Goal: Task Accomplishment & Management: Use online tool/utility

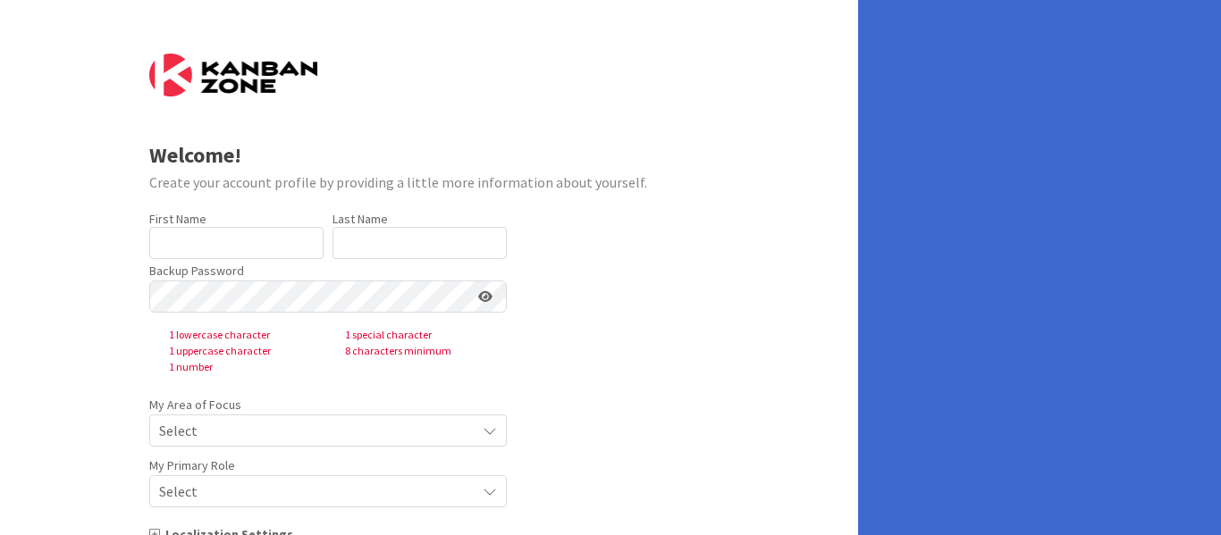
type input "[PERSON_NAME]"
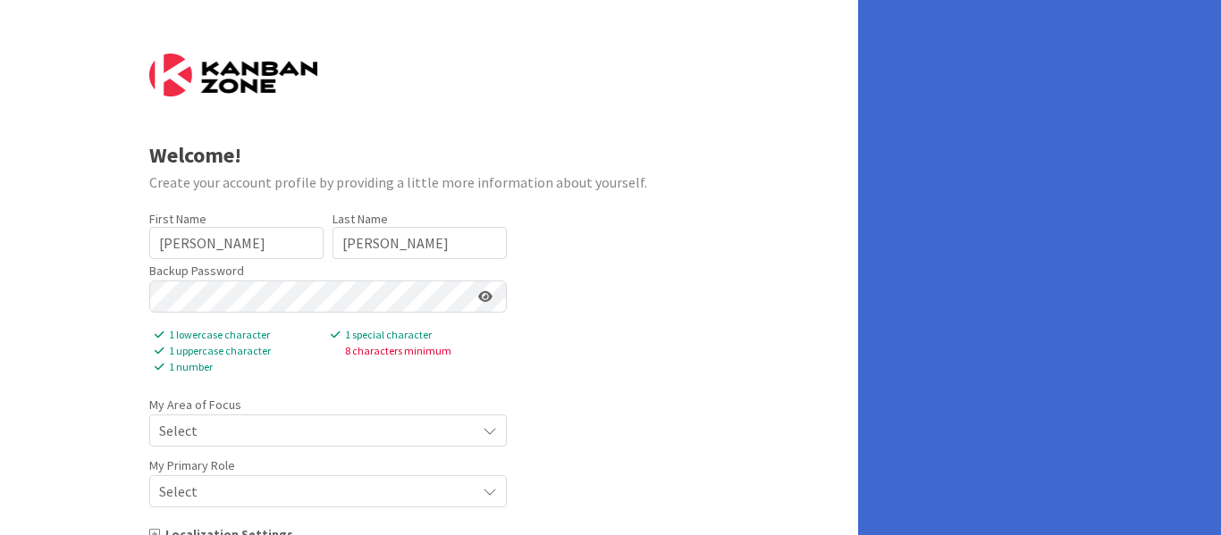
click at [217, 429] on span "Select" at bounding box center [312, 430] width 307 height 25
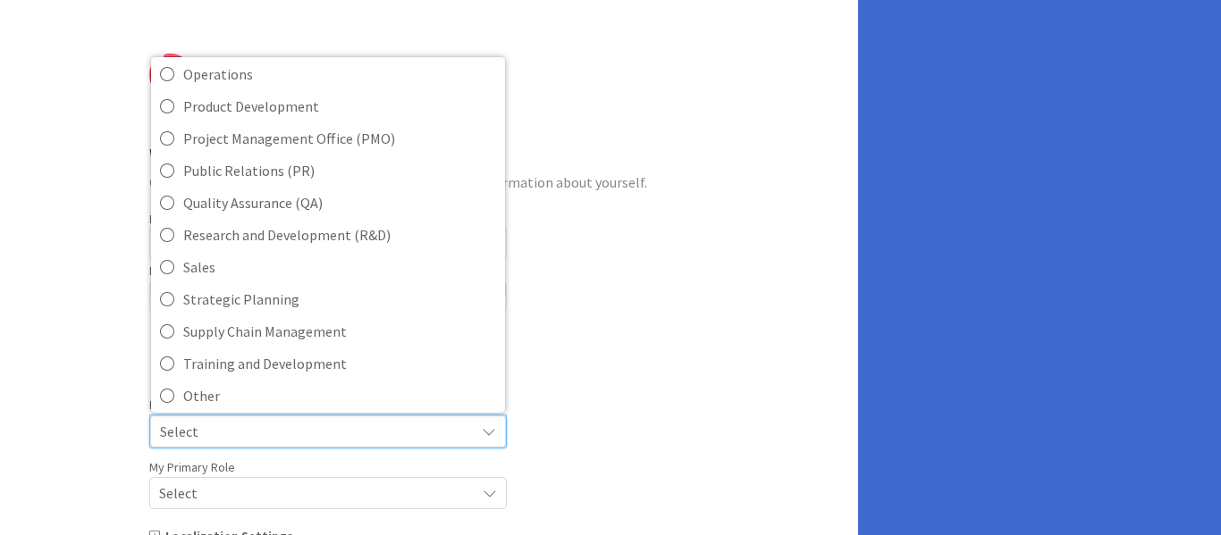
scroll to position [399, 0]
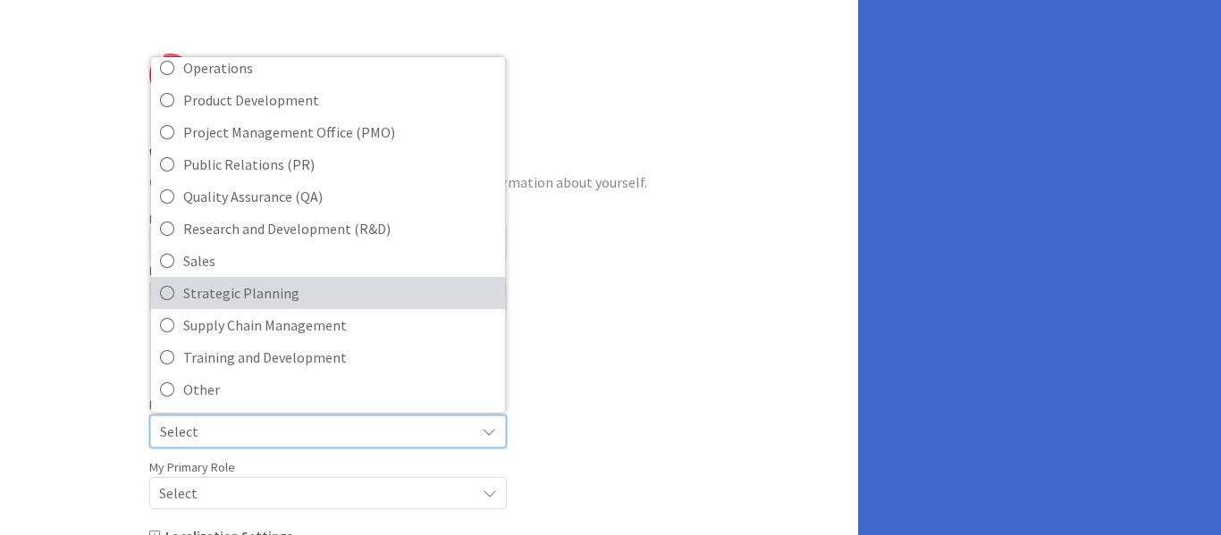
click at [256, 304] on span "Strategic Planning" at bounding box center [339, 293] width 313 height 27
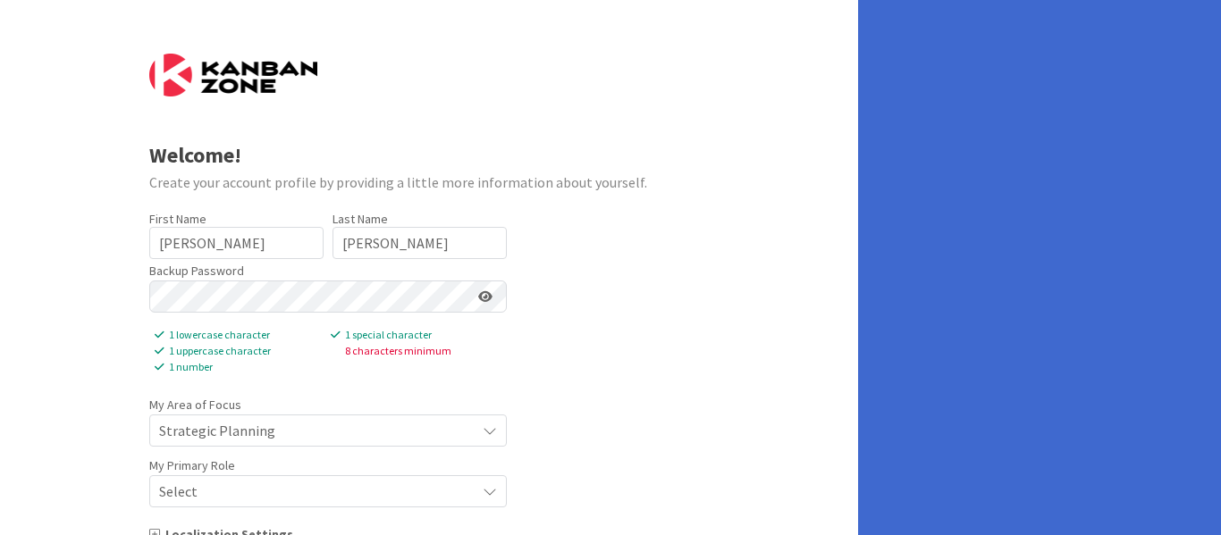
click at [479, 447] on div "Select" at bounding box center [327, 431] width 357 height 32
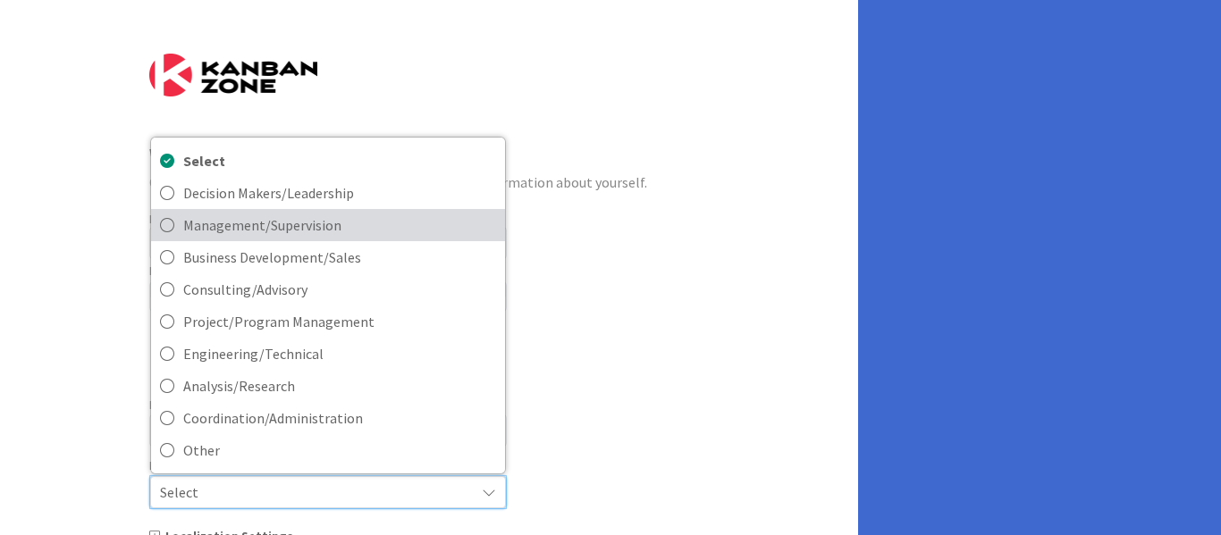
click at [169, 221] on icon at bounding box center [167, 225] width 14 height 27
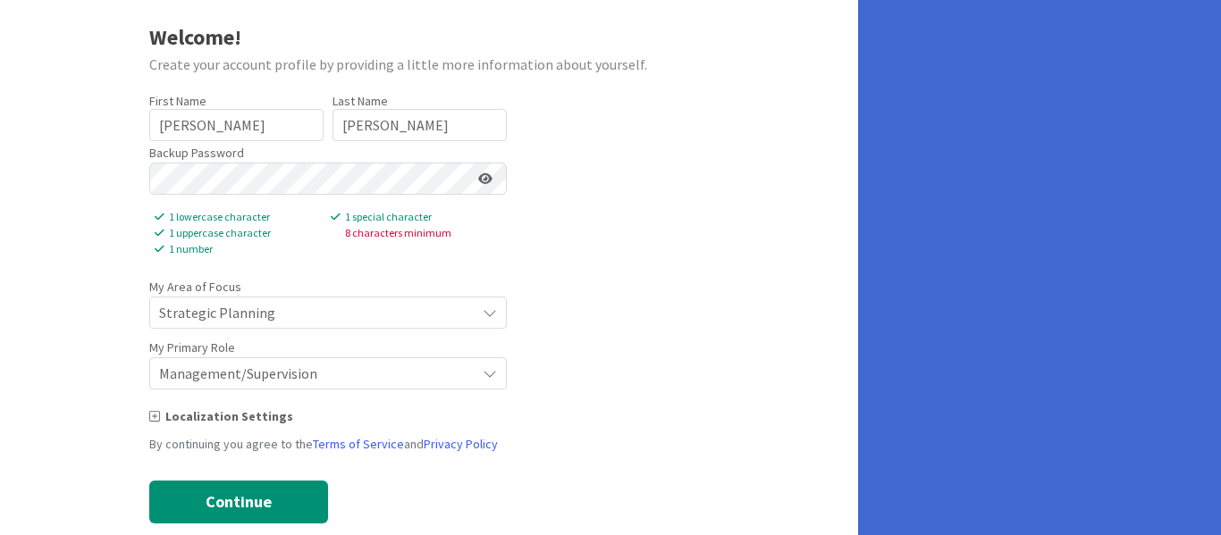
scroll to position [151, 0]
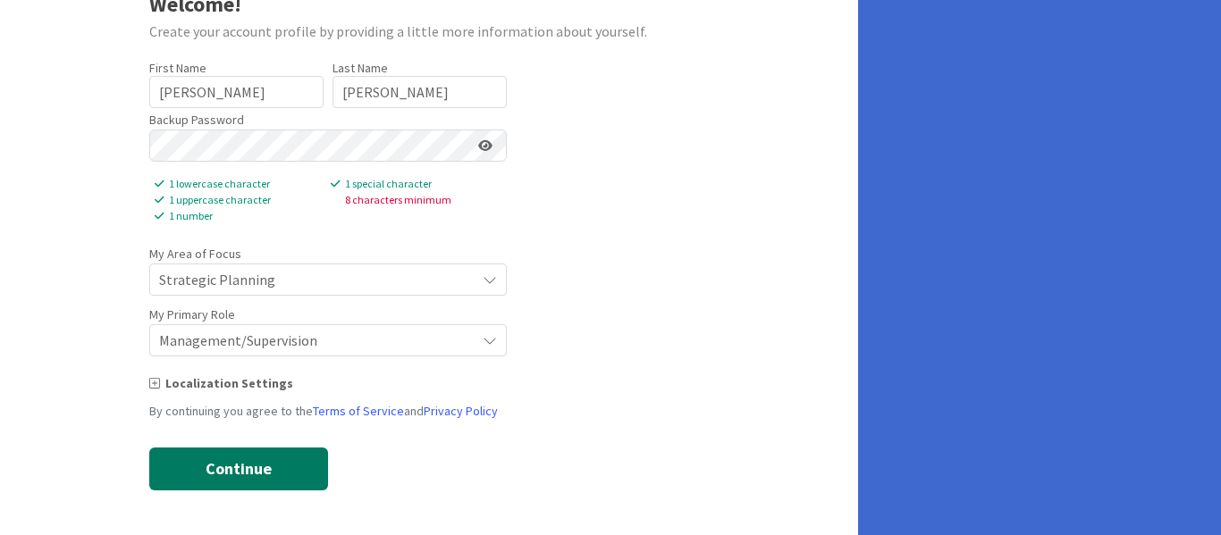
click at [227, 475] on button "Continue" at bounding box center [238, 469] width 179 height 43
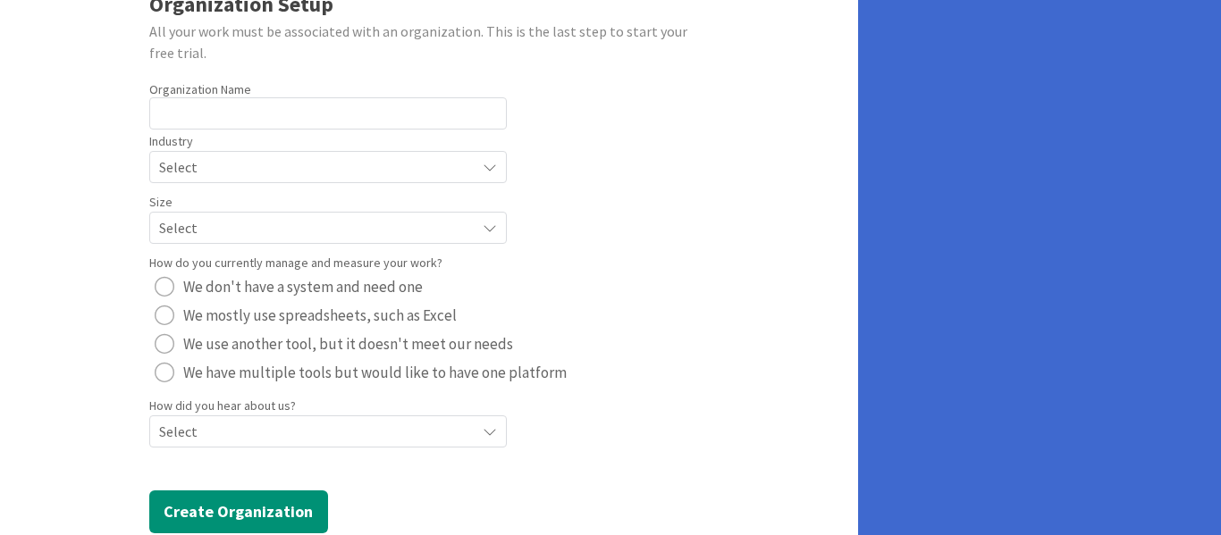
click at [291, 167] on span "Select" at bounding box center [312, 167] width 307 height 25
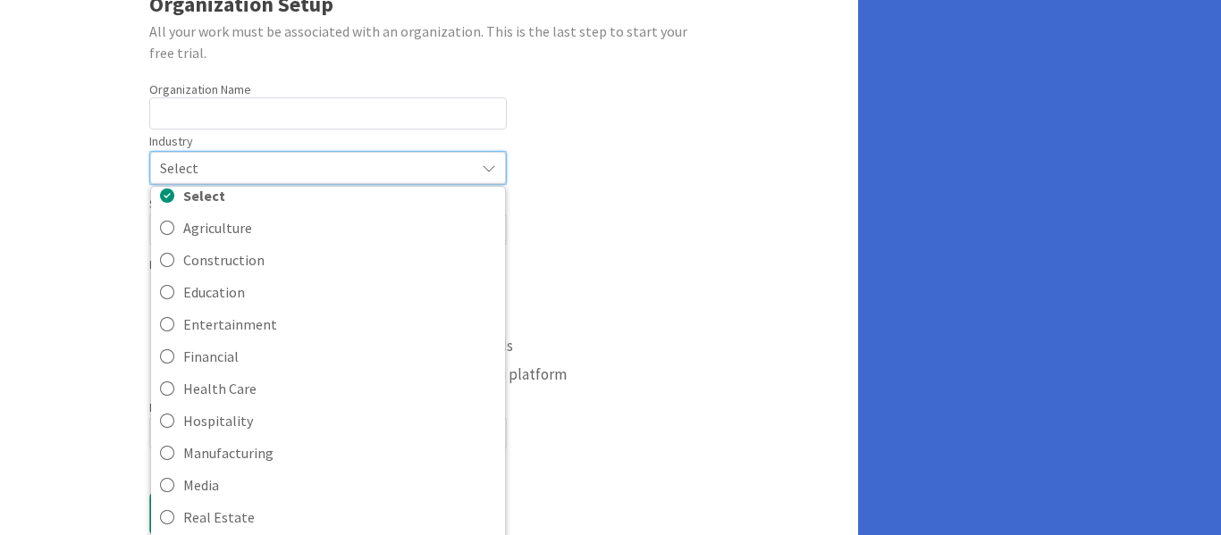
scroll to position [0, 0]
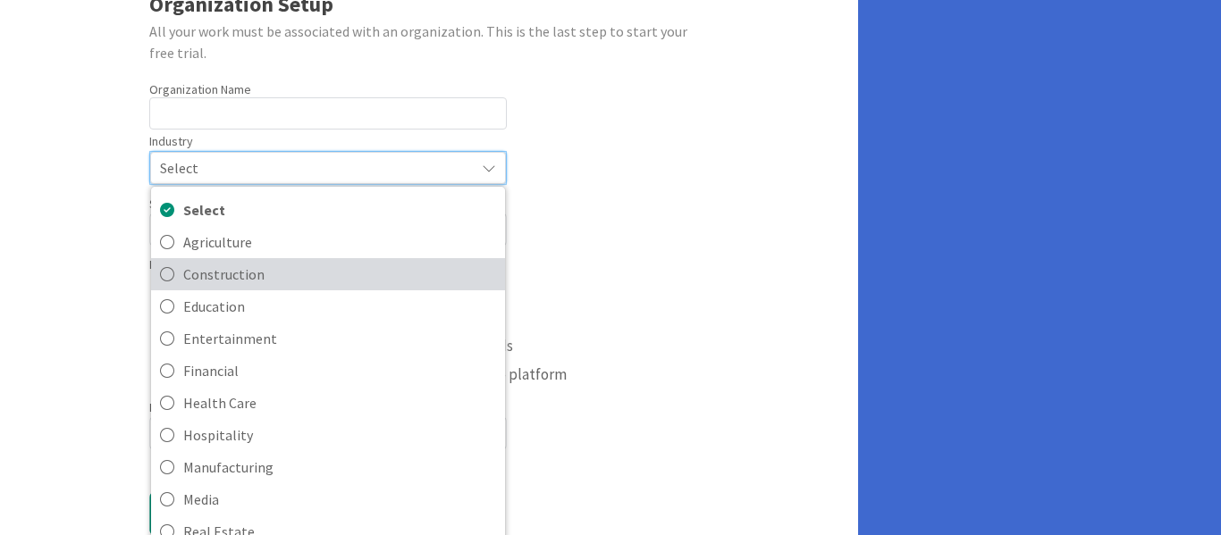
click at [170, 277] on icon at bounding box center [167, 274] width 14 height 27
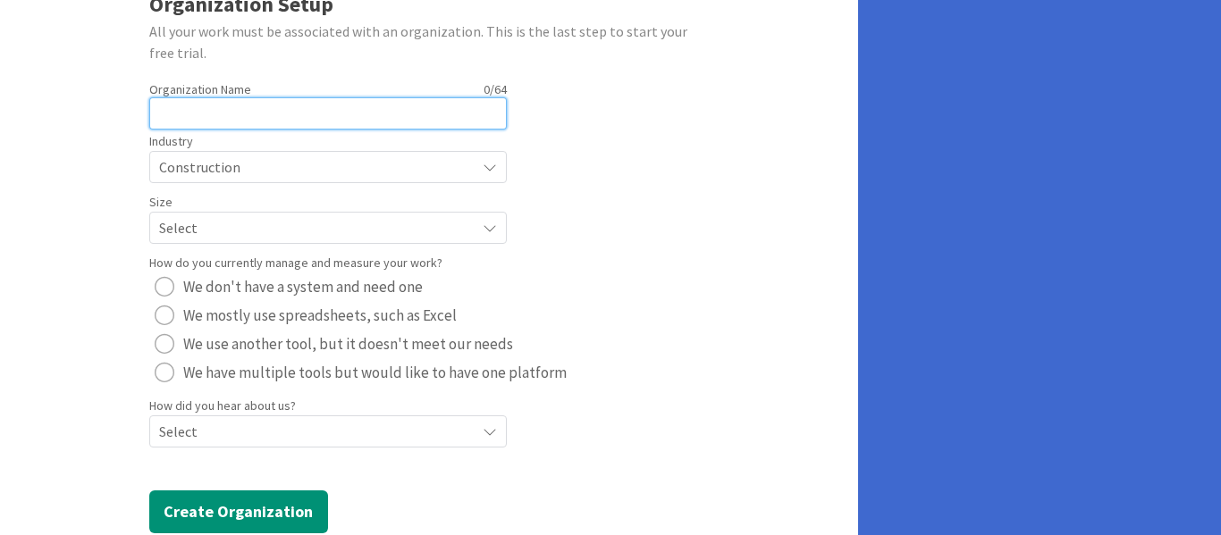
click at [268, 113] on input "text" at bounding box center [327, 113] width 357 height 32
type input ")"
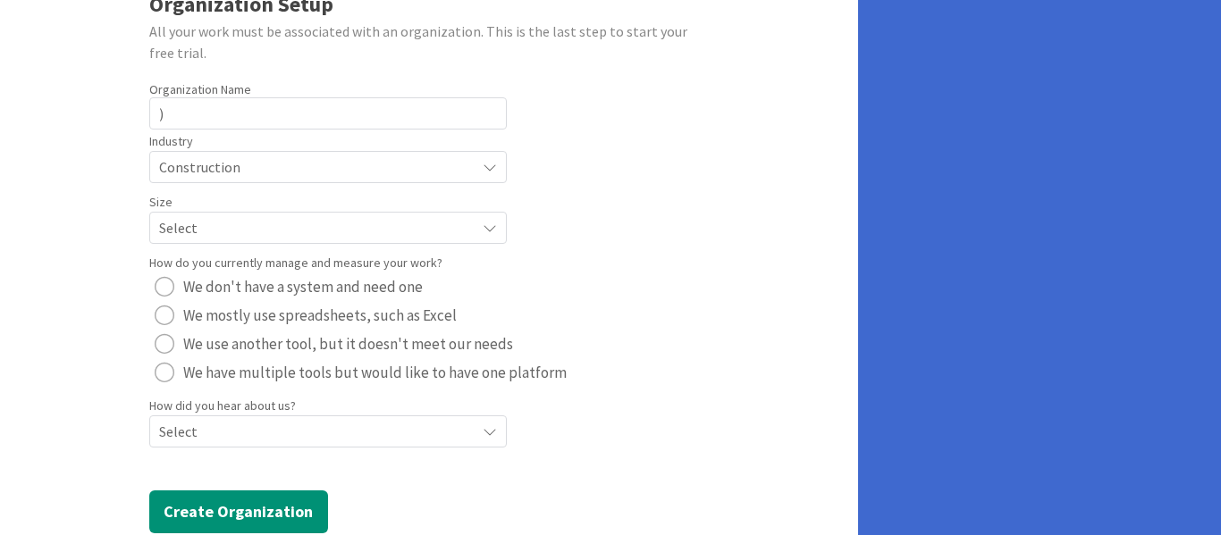
click at [250, 410] on label "How did you hear about us?" at bounding box center [222, 406] width 147 height 19
click at [253, 180] on span "Select" at bounding box center [312, 167] width 307 height 25
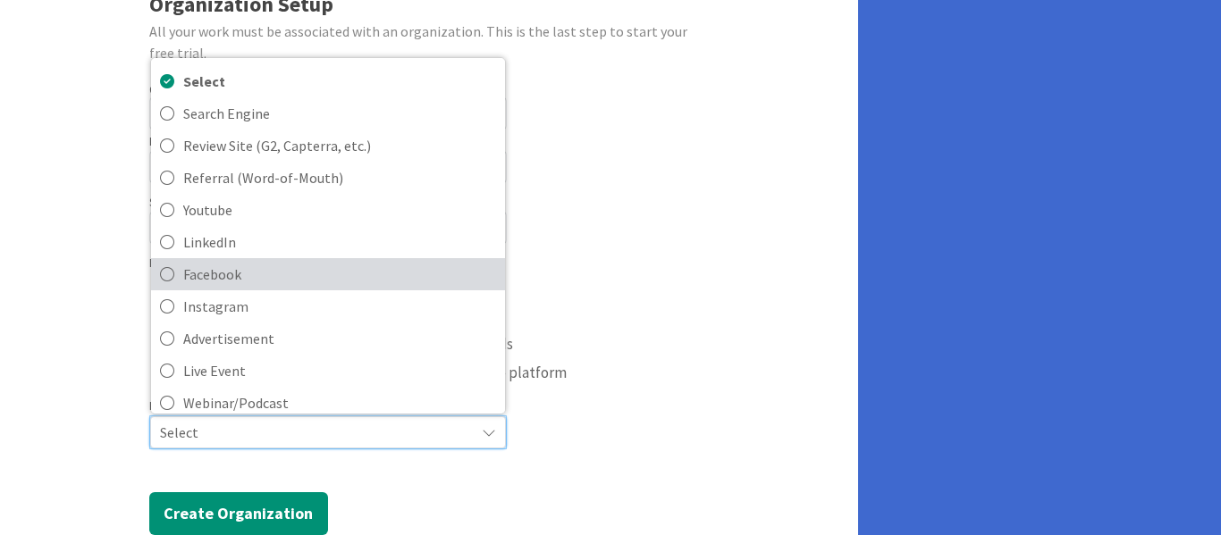
click at [179, 283] on link "Facebook" at bounding box center [328, 274] width 354 height 32
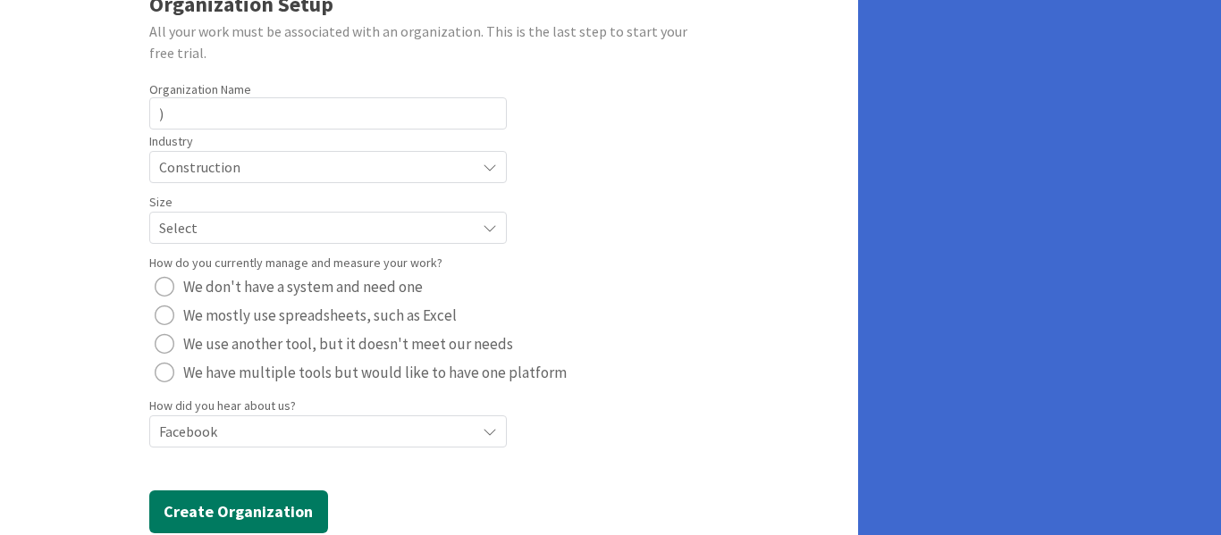
click at [287, 508] on button "Create Organization" at bounding box center [238, 512] width 179 height 43
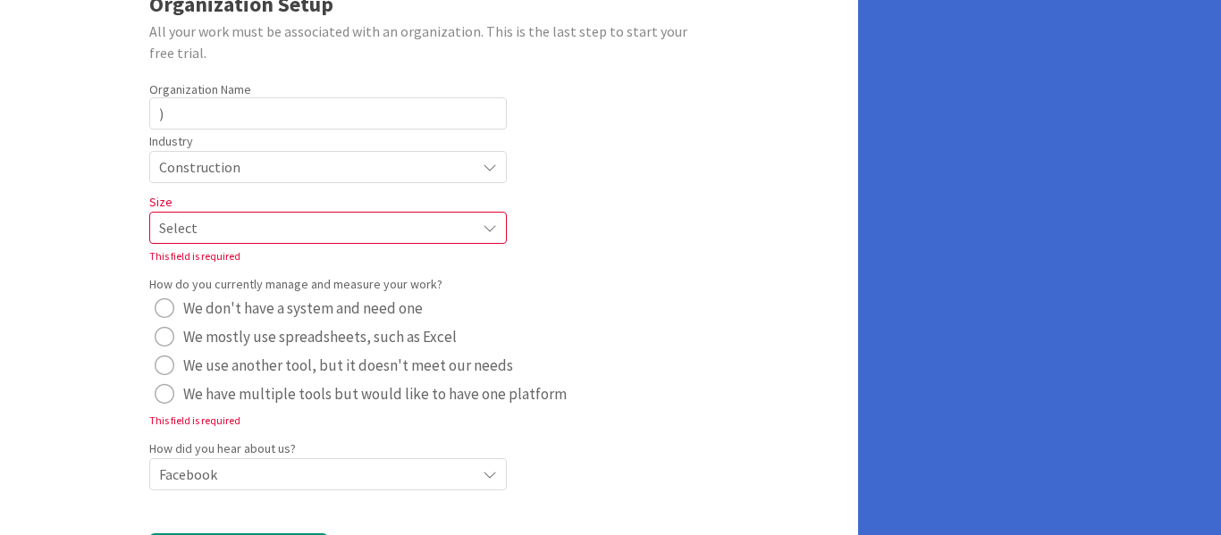
click at [300, 251] on div "Size Select This field is required" at bounding box center [327, 227] width 357 height 75
click at [306, 223] on span "Select" at bounding box center [312, 227] width 307 height 25
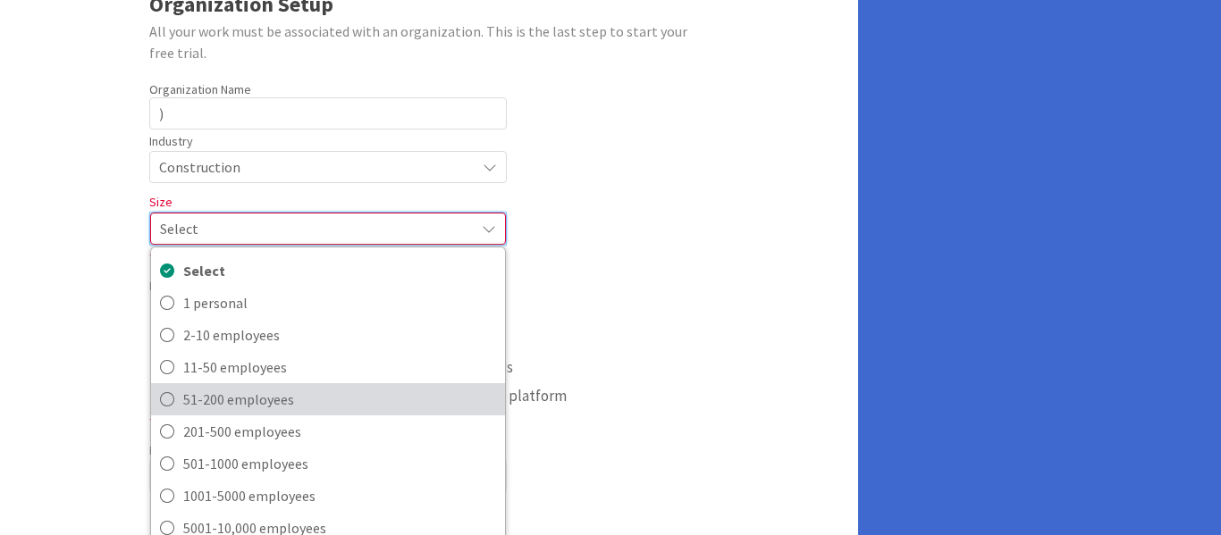
click at [198, 398] on span "51-200 employees" at bounding box center [339, 399] width 313 height 27
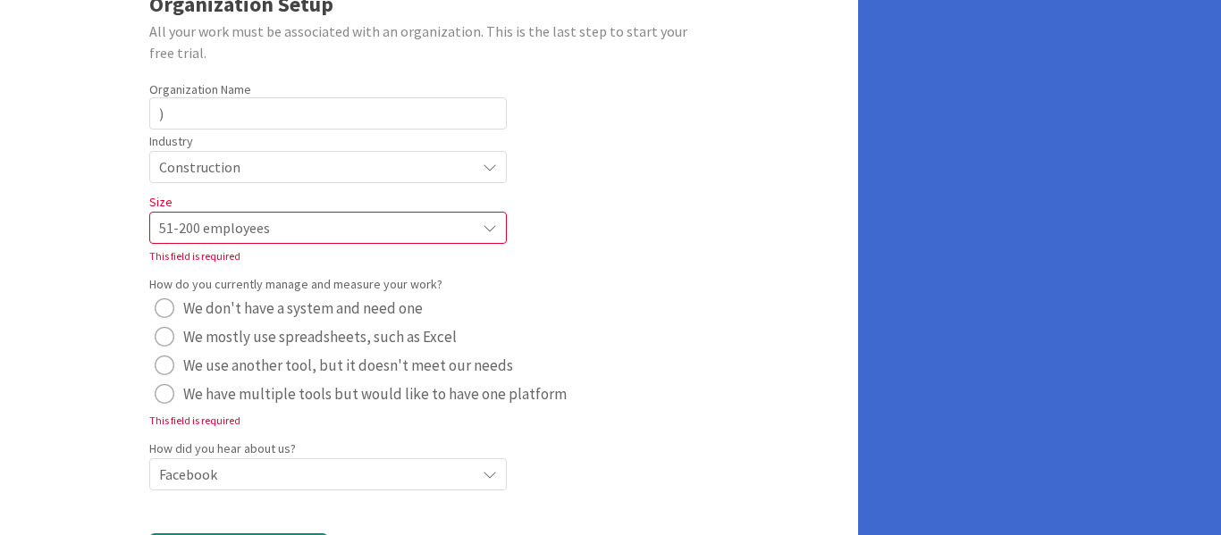
scroll to position [237, 0]
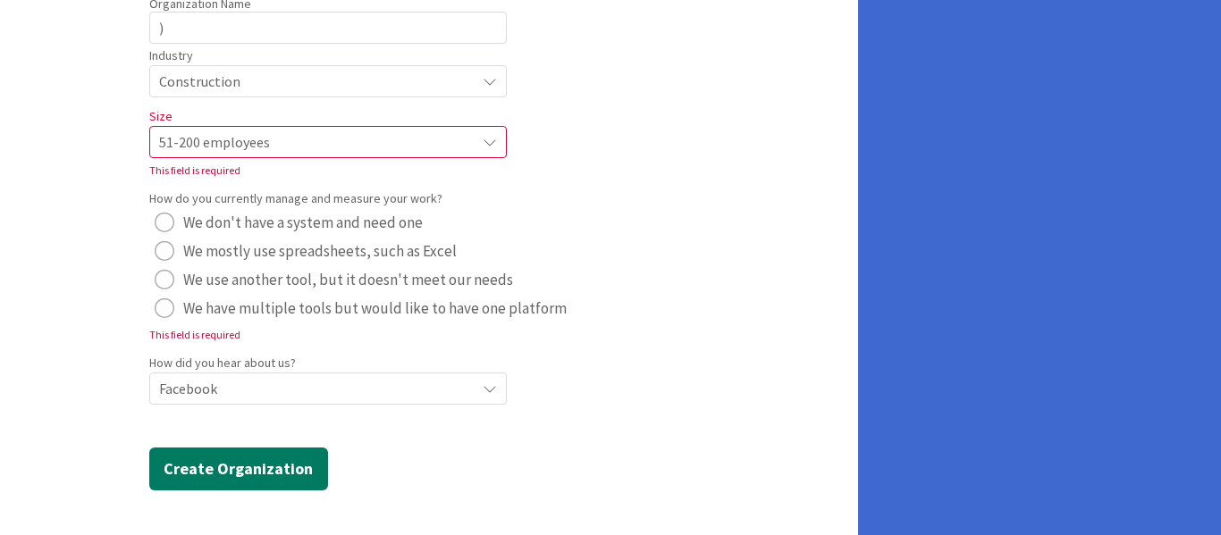
click at [212, 460] on button "Create Organization" at bounding box center [238, 469] width 179 height 43
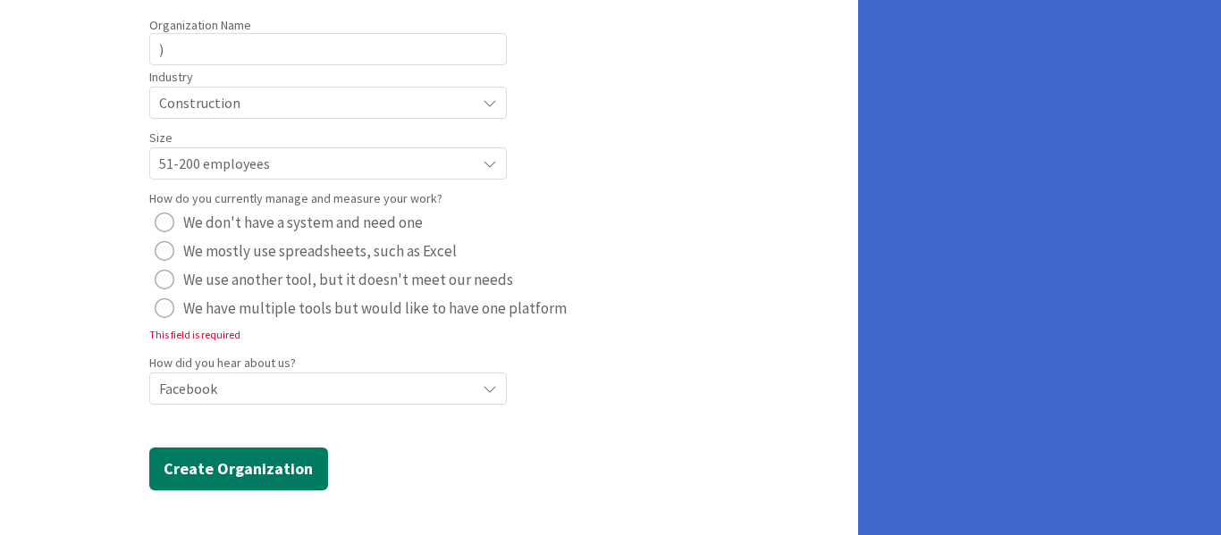
scroll to position [215, 0]
click at [155, 278] on div "radio" at bounding box center [165, 280] width 20 height 20
click at [288, 470] on button "Create Organization" at bounding box center [238, 469] width 179 height 43
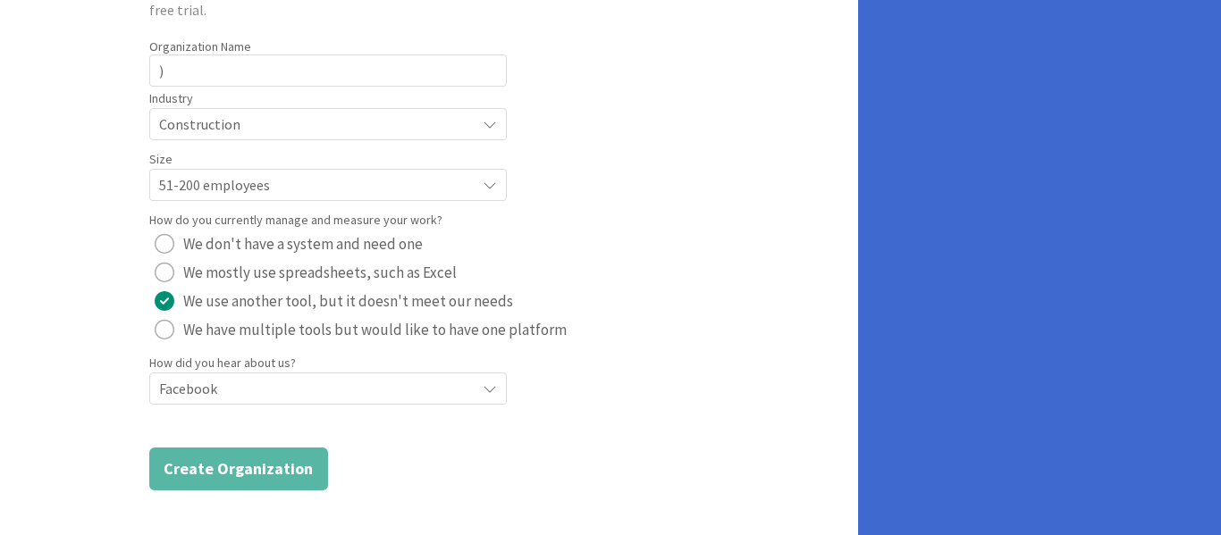
scroll to position [194, 0]
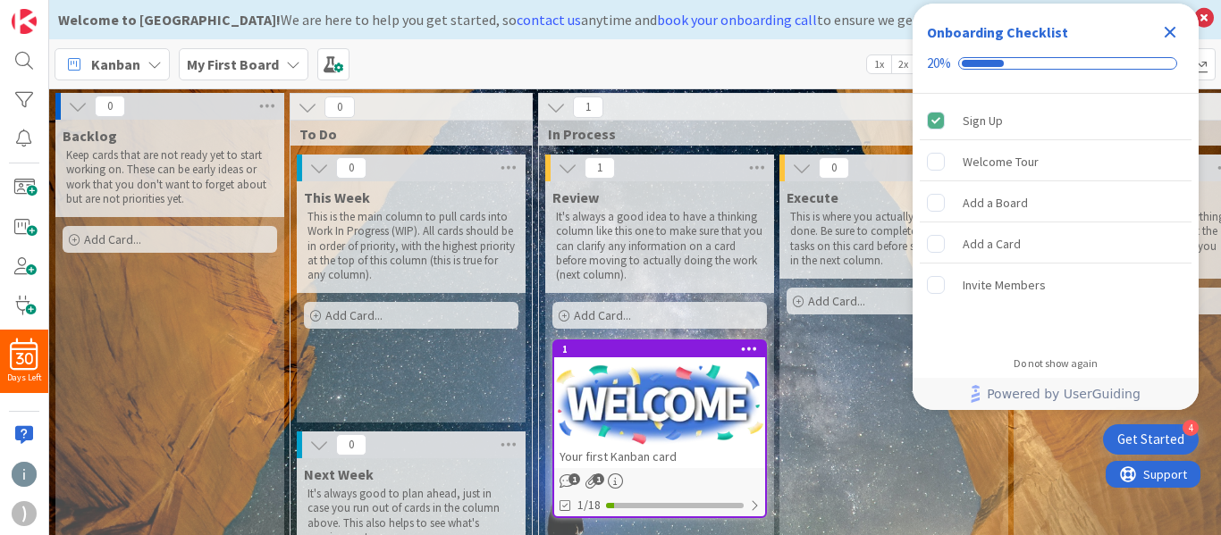
click at [1165, 38] on icon "Close Checklist" at bounding box center [1170, 33] width 12 height 12
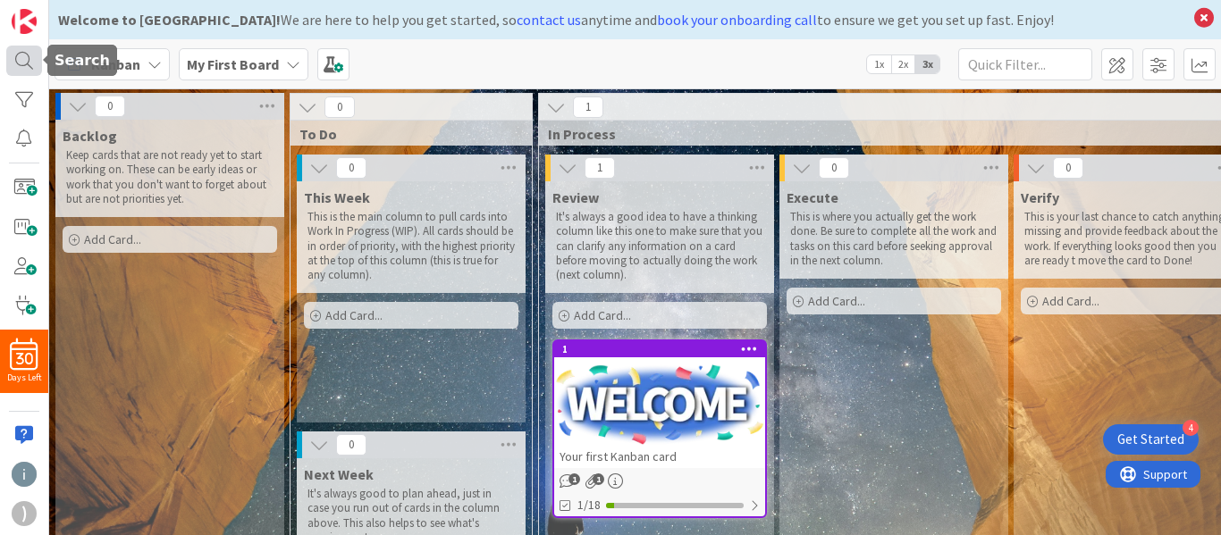
click at [26, 72] on div at bounding box center [24, 61] width 36 height 30
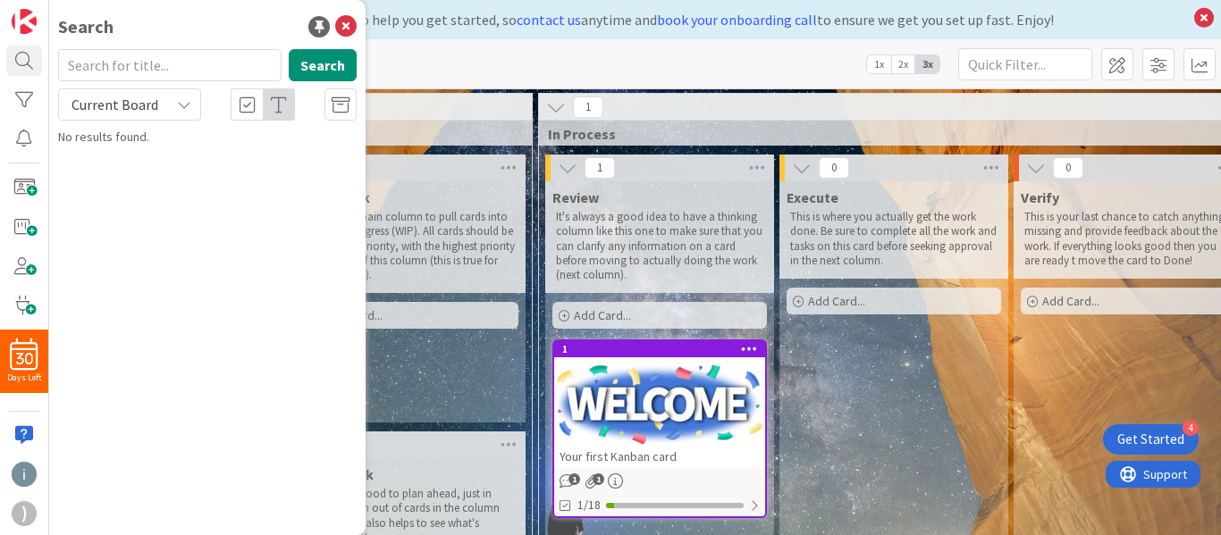
click at [992, 428] on div "Execute This is where you actually get the work done. Be sure to complete all t…" at bounding box center [893, 440] width 229 height 518
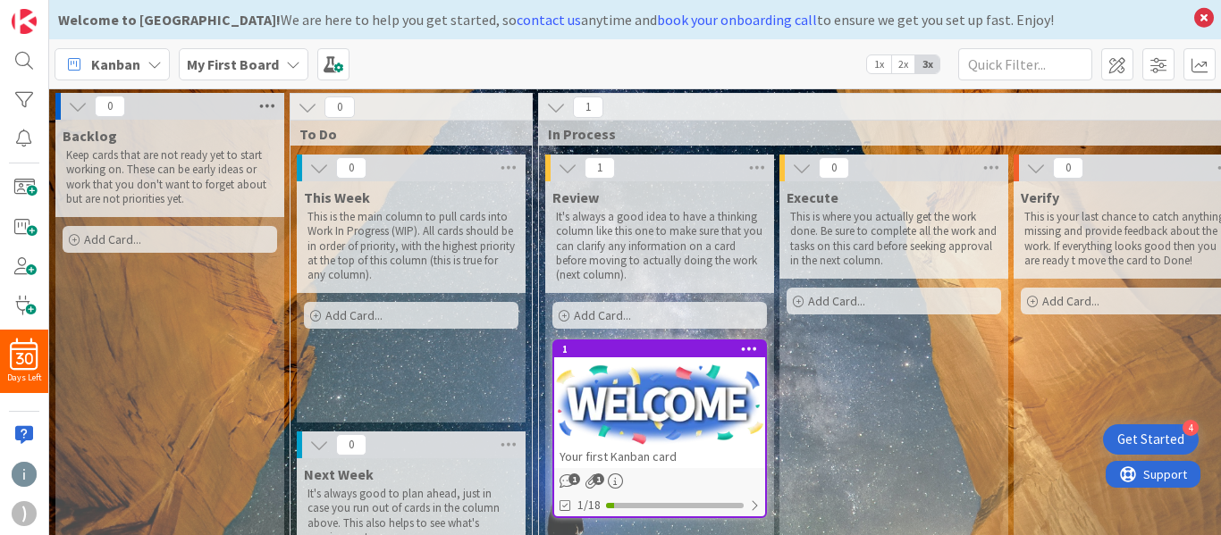
click at [266, 109] on icon at bounding box center [267, 106] width 23 height 27
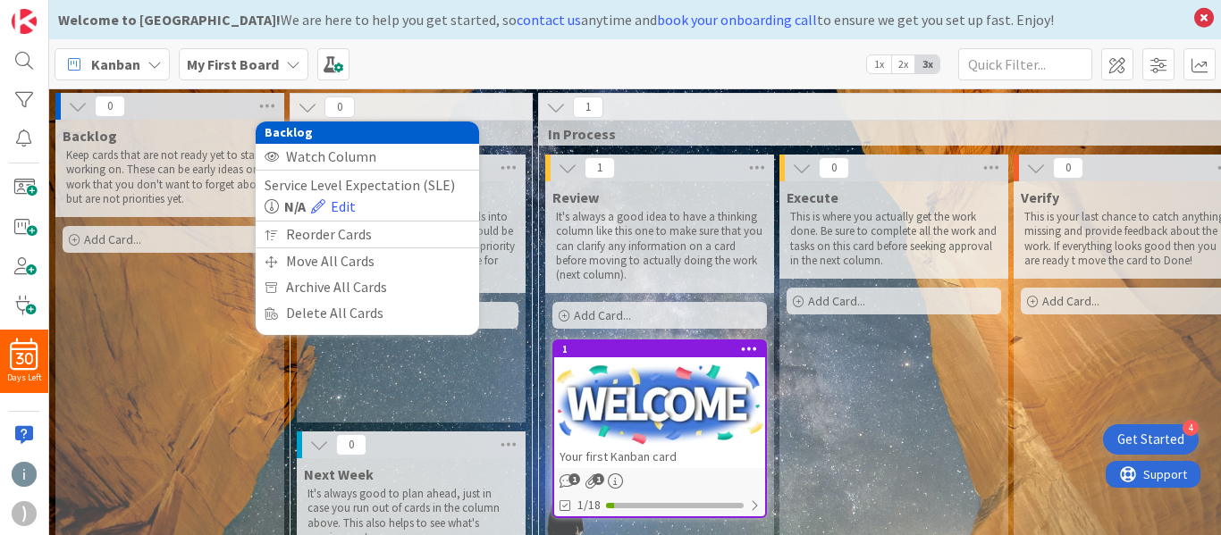
click at [72, 114] on icon at bounding box center [78, 107] width 20 height 20
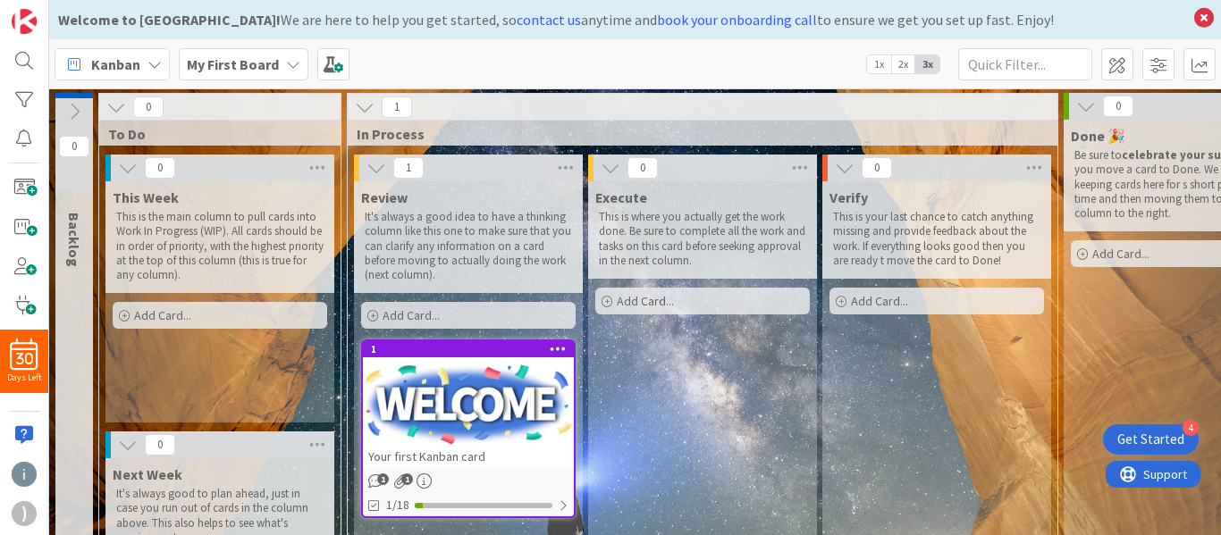
click at [72, 114] on icon at bounding box center [74, 112] width 20 height 20
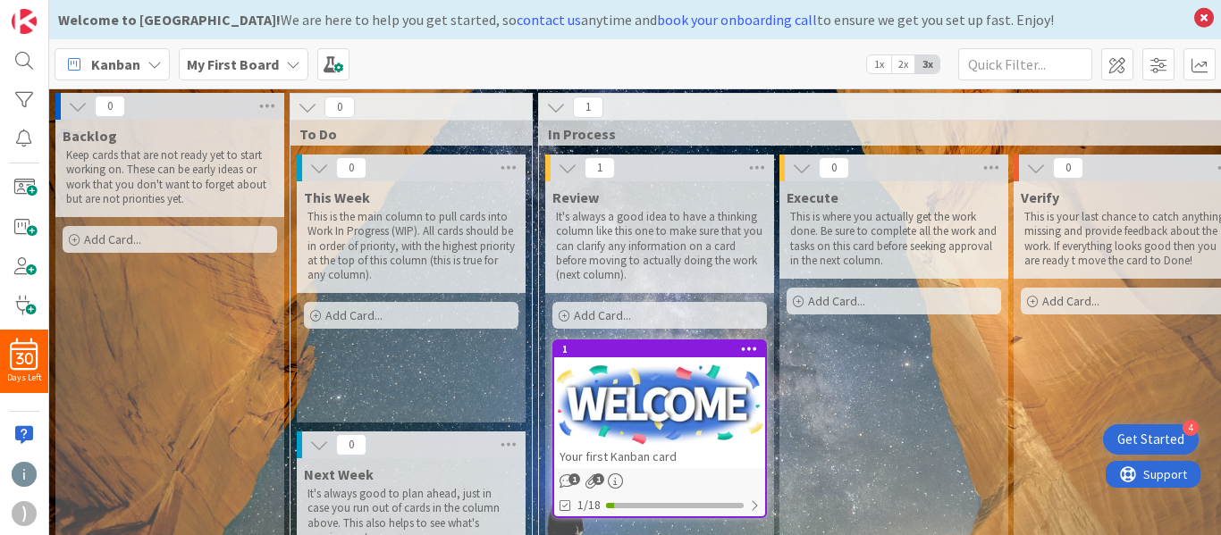
click at [72, 114] on icon at bounding box center [78, 107] width 20 height 20
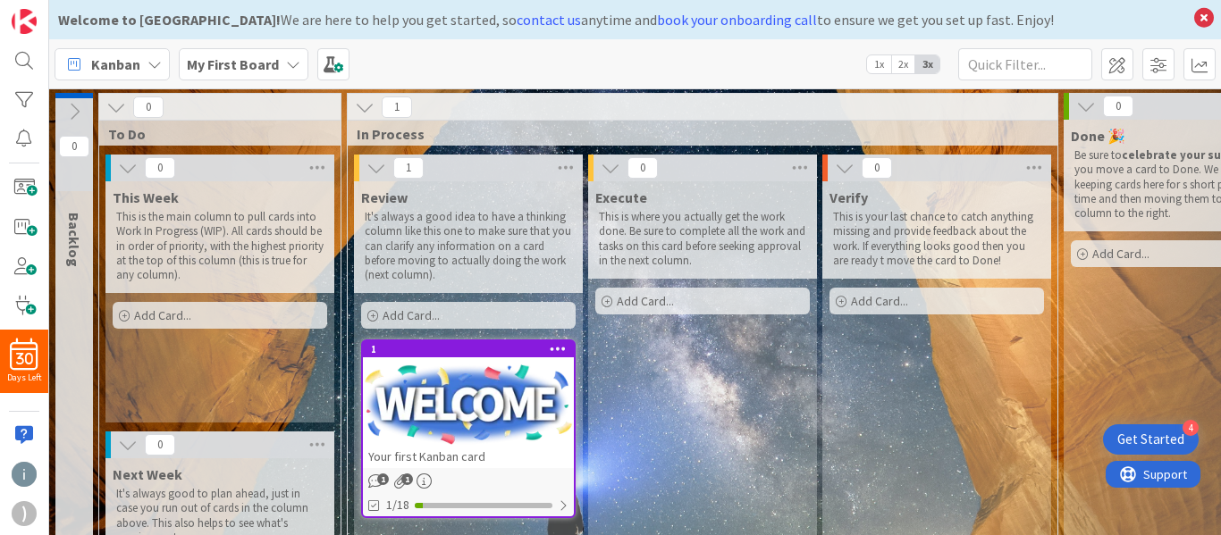
click at [146, 201] on span "This Week" at bounding box center [146, 198] width 66 height 18
click at [113, 111] on icon at bounding box center [116, 107] width 20 height 20
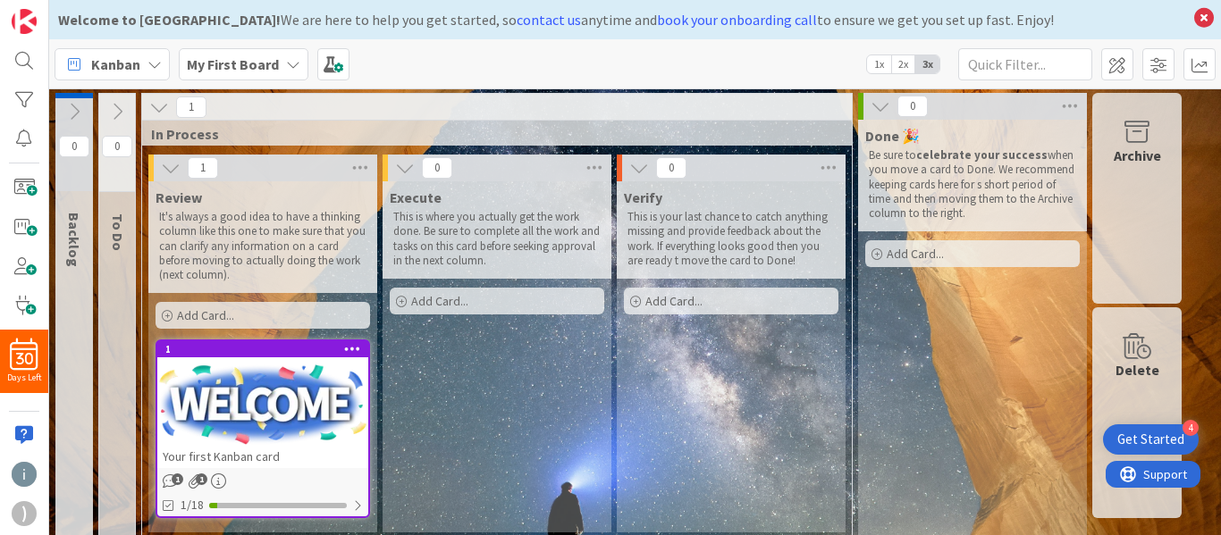
click at [113, 111] on icon at bounding box center [117, 112] width 20 height 20
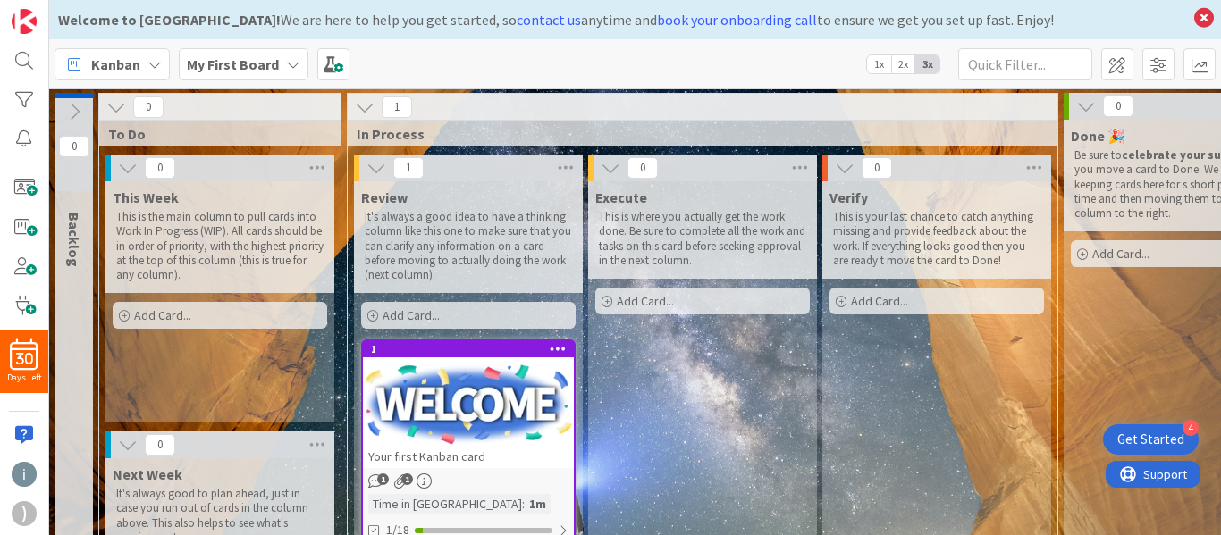
click at [74, 117] on icon at bounding box center [74, 112] width 20 height 20
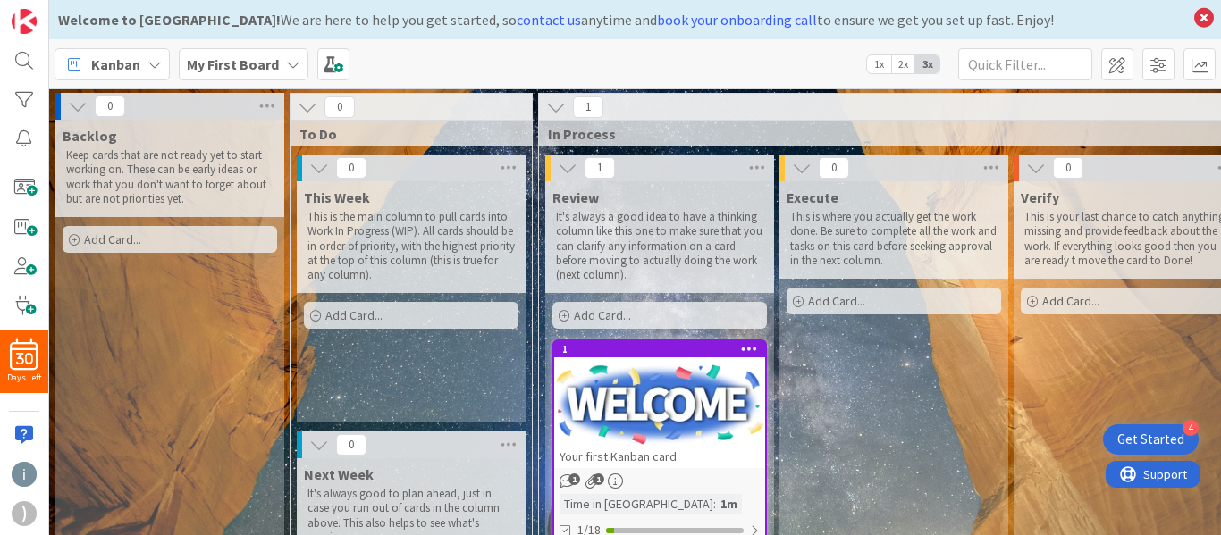
click at [329, 210] on p "This is the main column to pull cards into Work In Progress (WIP). All cards sh…" at bounding box center [410, 246] width 207 height 72
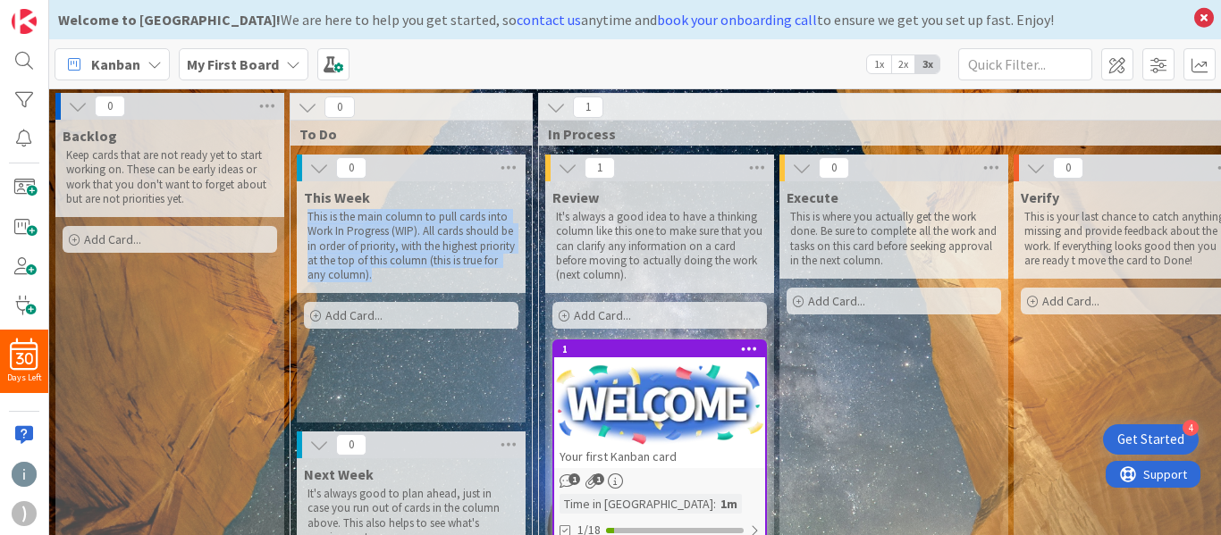
click at [329, 210] on p "This is the main column to pull cards into Work In Progress (WIP). All cards sh…" at bounding box center [410, 246] width 207 height 72
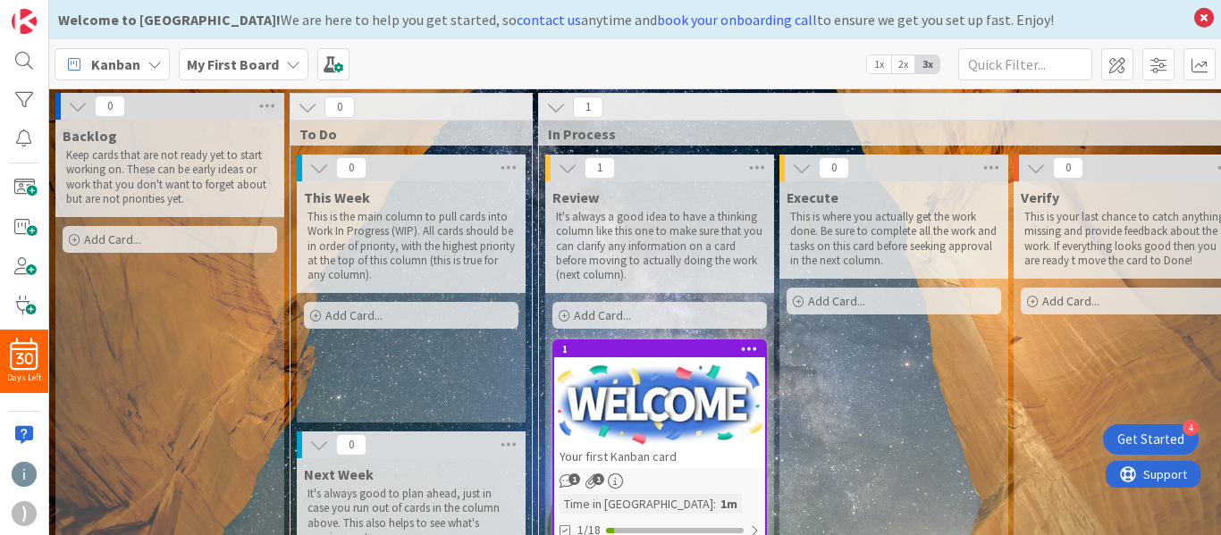
click at [339, 200] on span "This Week" at bounding box center [337, 198] width 66 height 18
click at [515, 169] on icon at bounding box center [508, 168] width 23 height 27
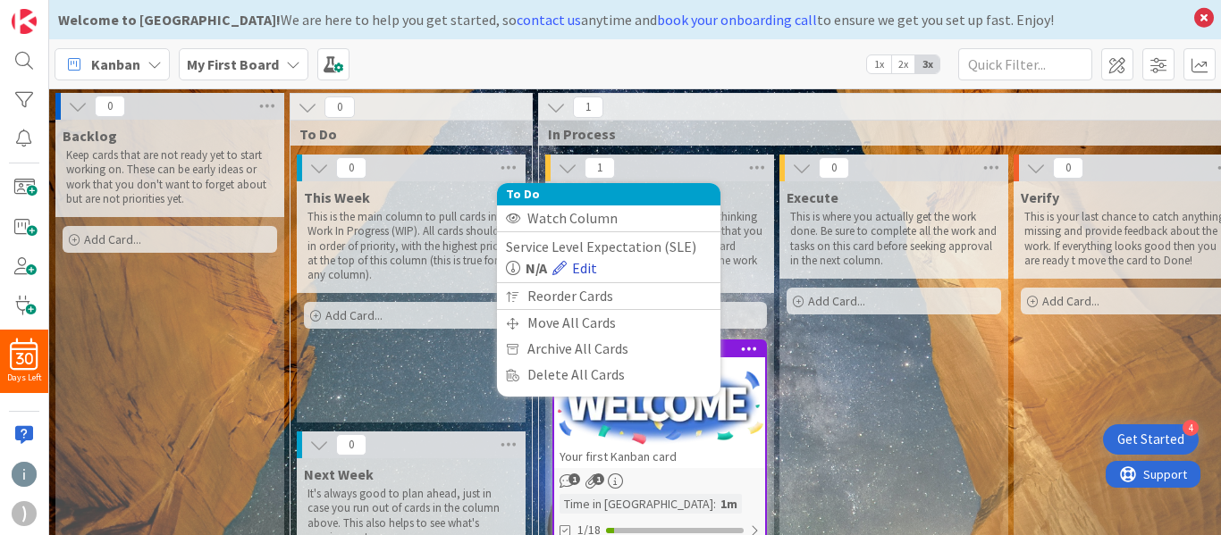
click at [591, 278] on link "Edit" at bounding box center [574, 267] width 45 height 21
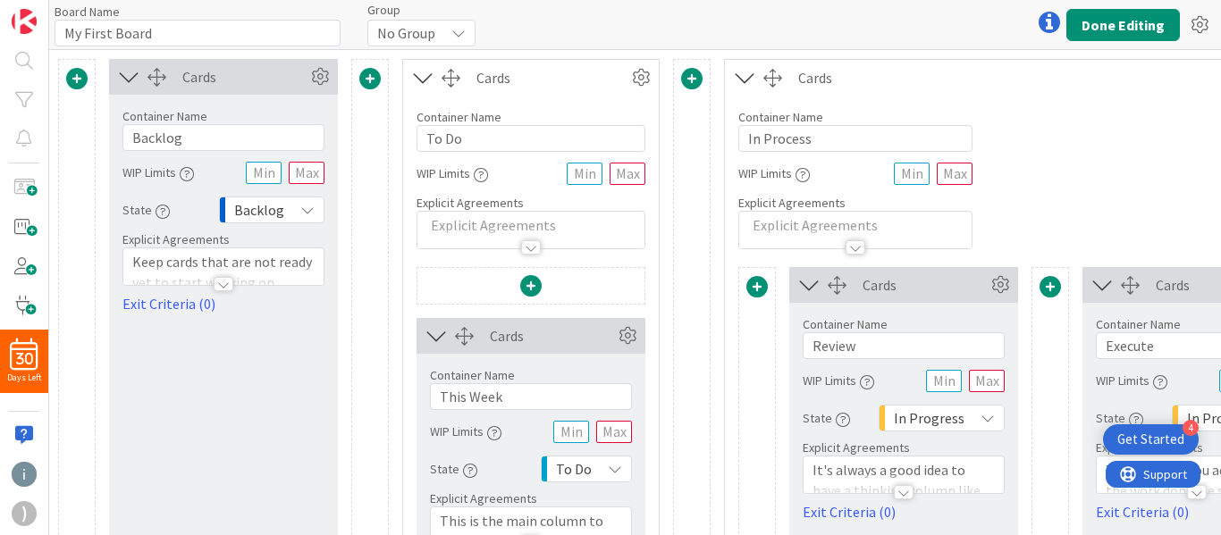
type input "My First Board"
click at [494, 395] on input "This Week" at bounding box center [531, 396] width 202 height 27
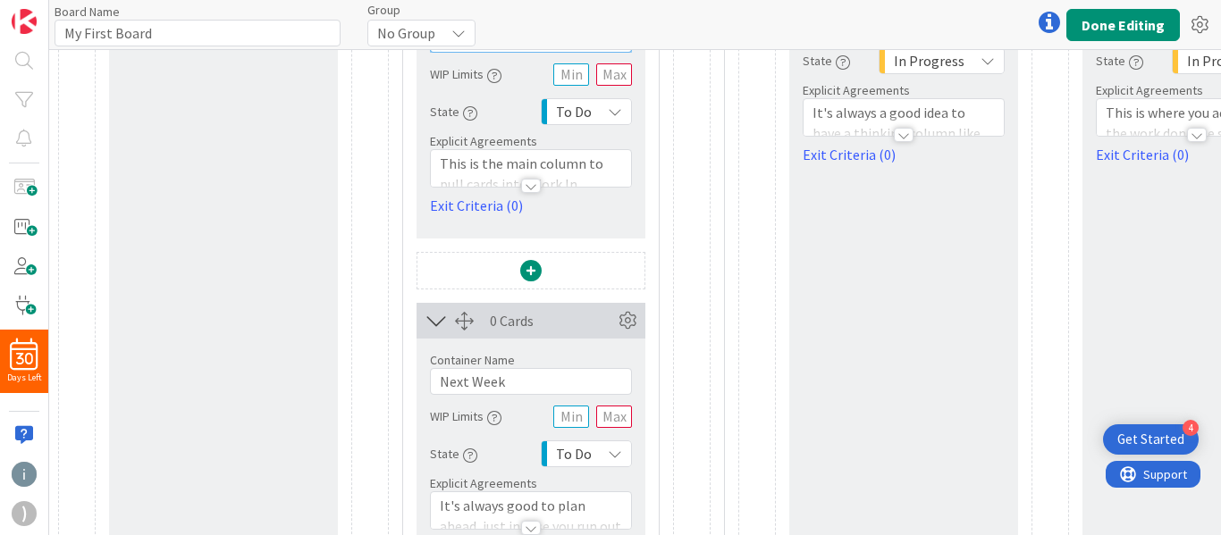
scroll to position [394, 0]
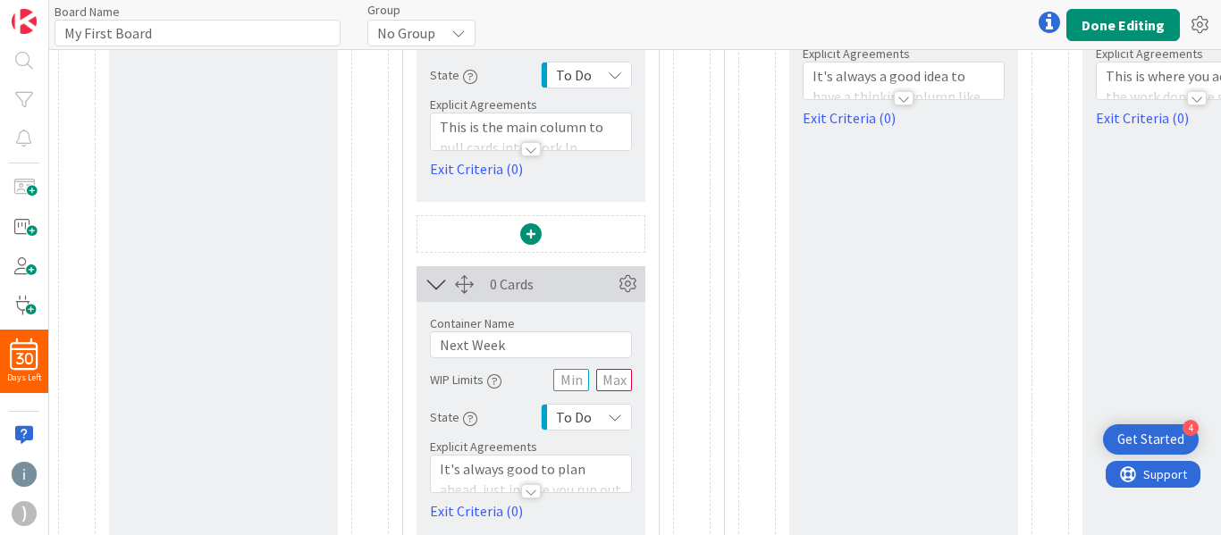
type input "Week One"
click at [463, 339] on input "Next Week" at bounding box center [531, 345] width 202 height 27
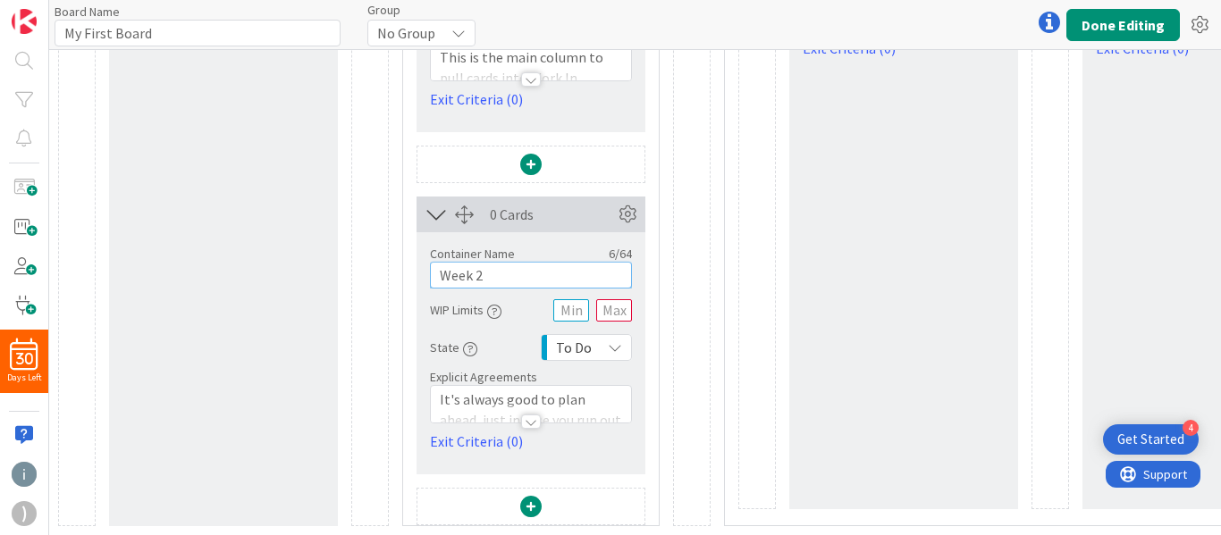
type input "Week 2"
click at [530, 499] on span at bounding box center [530, 506] width 21 height 21
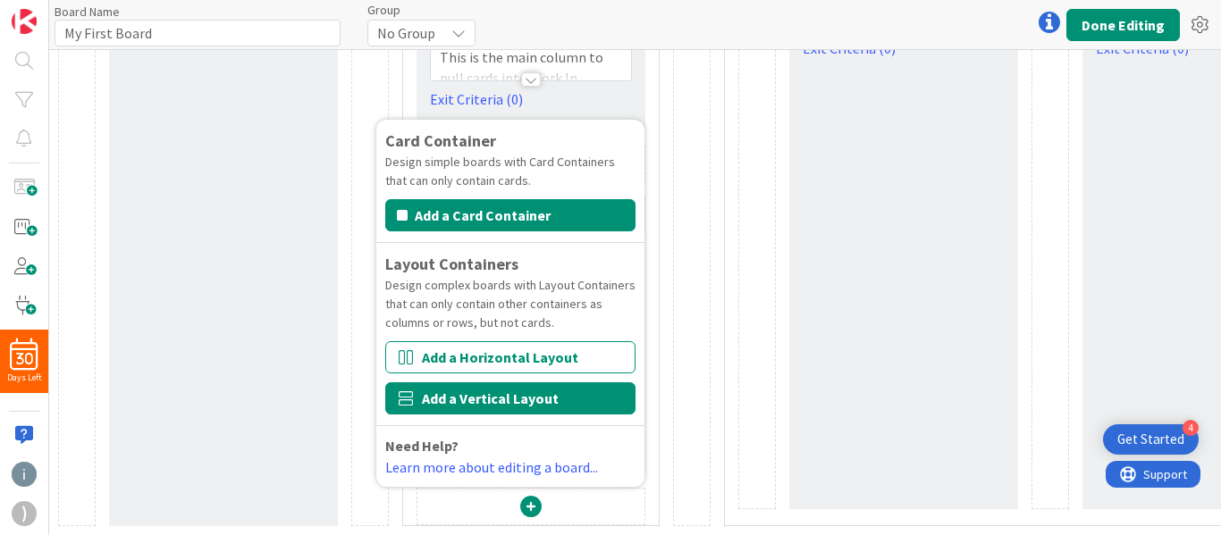
click at [464, 390] on button "Add a Vertical Layout" at bounding box center [510, 398] width 250 height 32
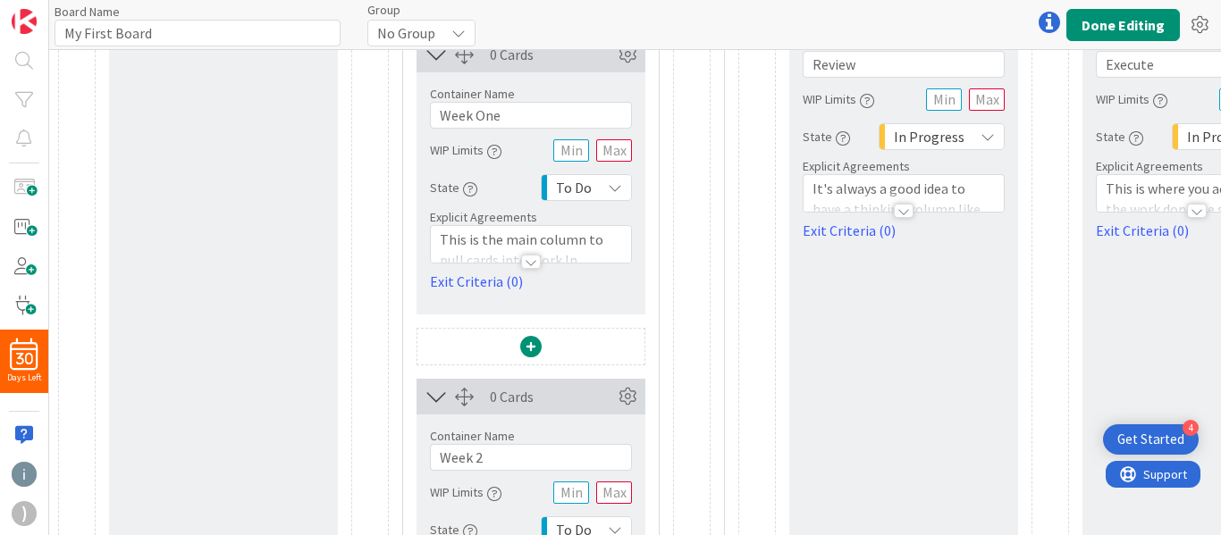
scroll to position [170, 0]
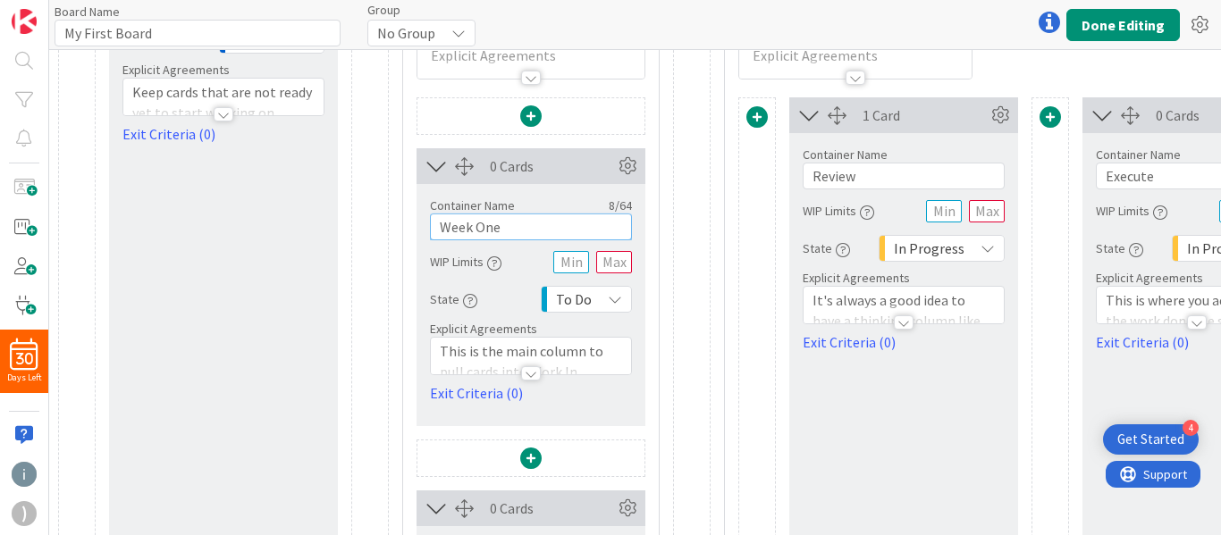
click at [503, 227] on input "Week One" at bounding box center [531, 227] width 202 height 27
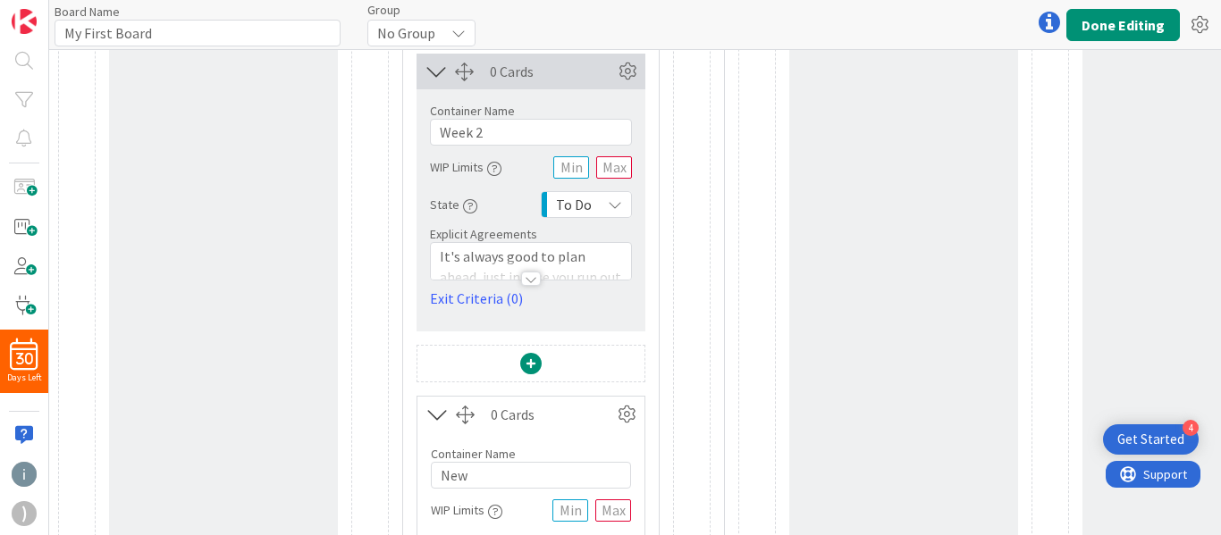
scroll to position [651, 0]
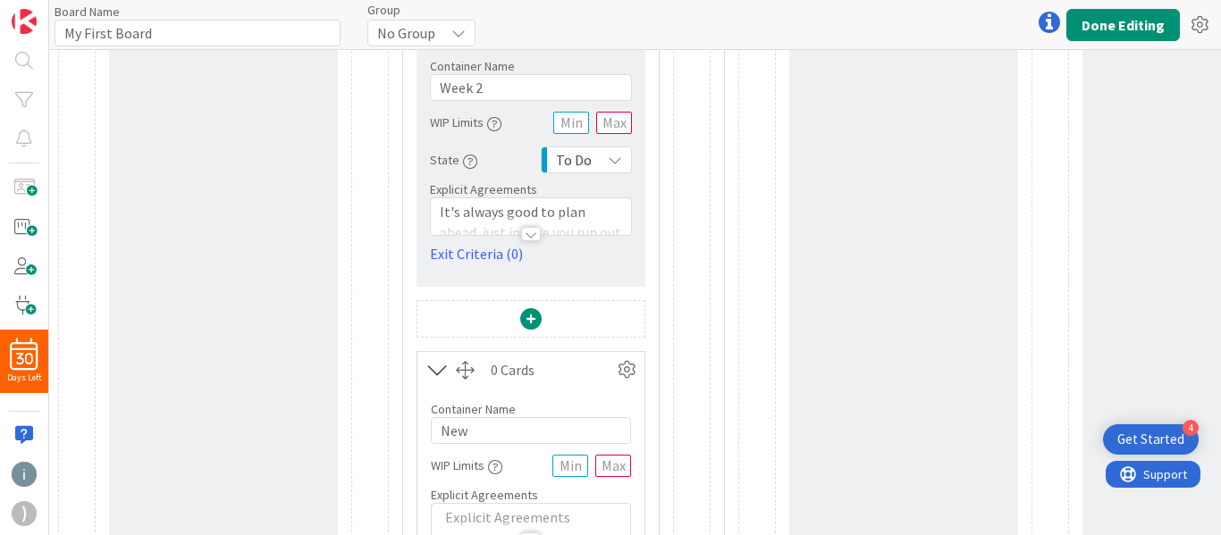
type input "Week 1"
click at [457, 434] on input "New" at bounding box center [531, 430] width 200 height 27
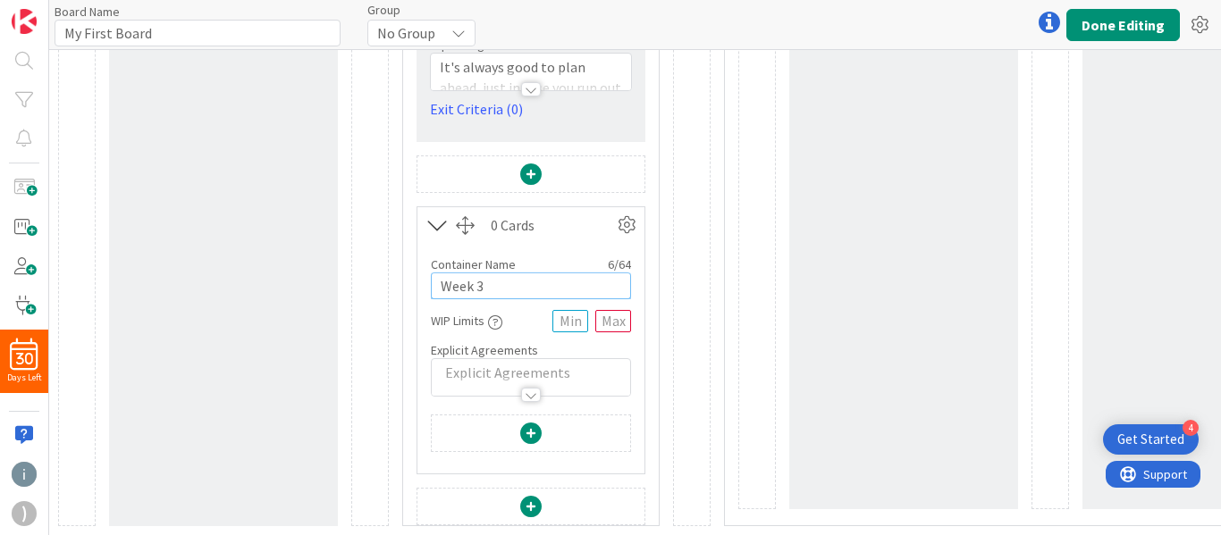
type input "Week 3"
click at [527, 424] on span at bounding box center [530, 433] width 21 height 21
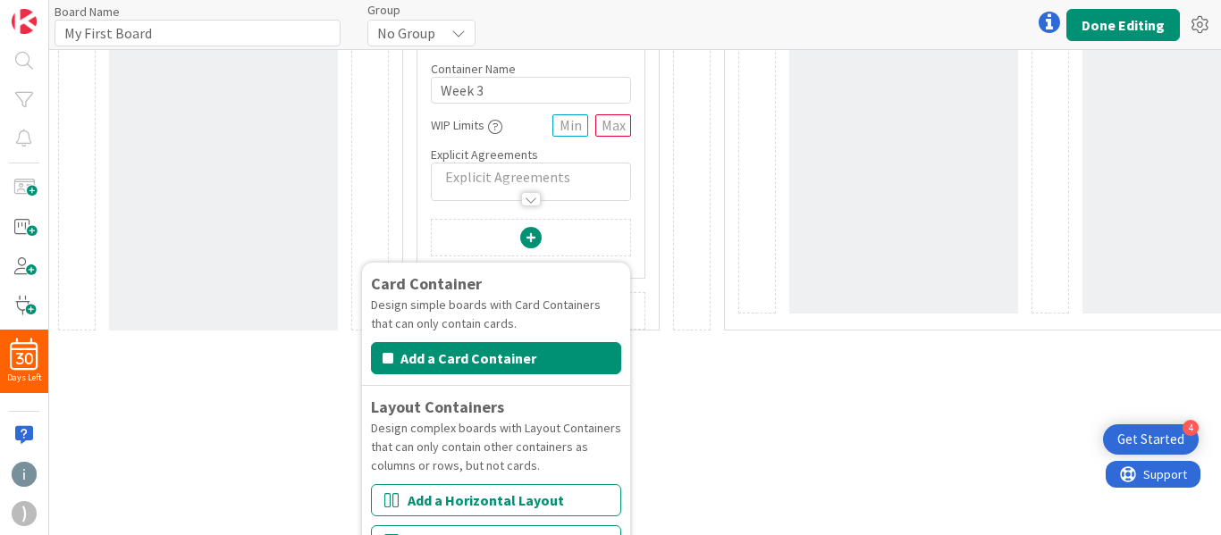
scroll to position [1075, 0]
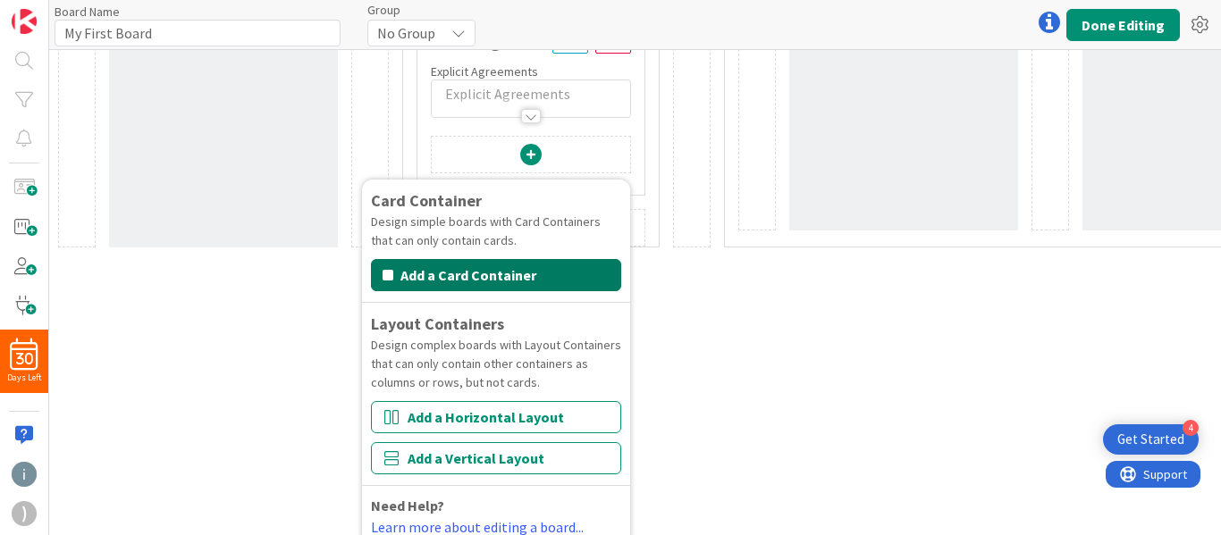
click at [538, 275] on button "Add a Card Container" at bounding box center [496, 275] width 250 height 32
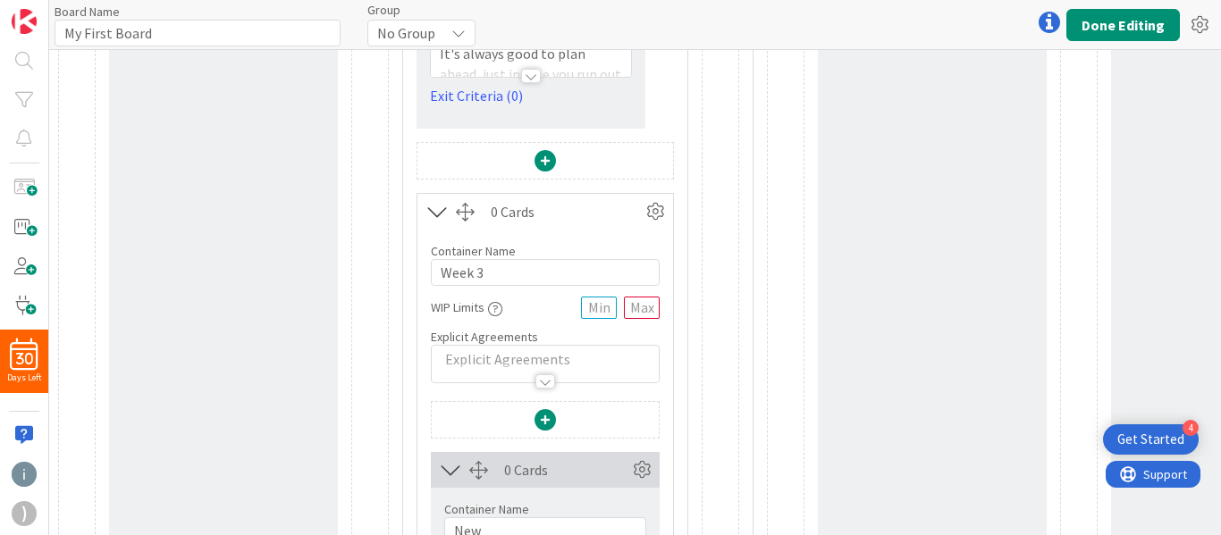
scroll to position [1130, 0]
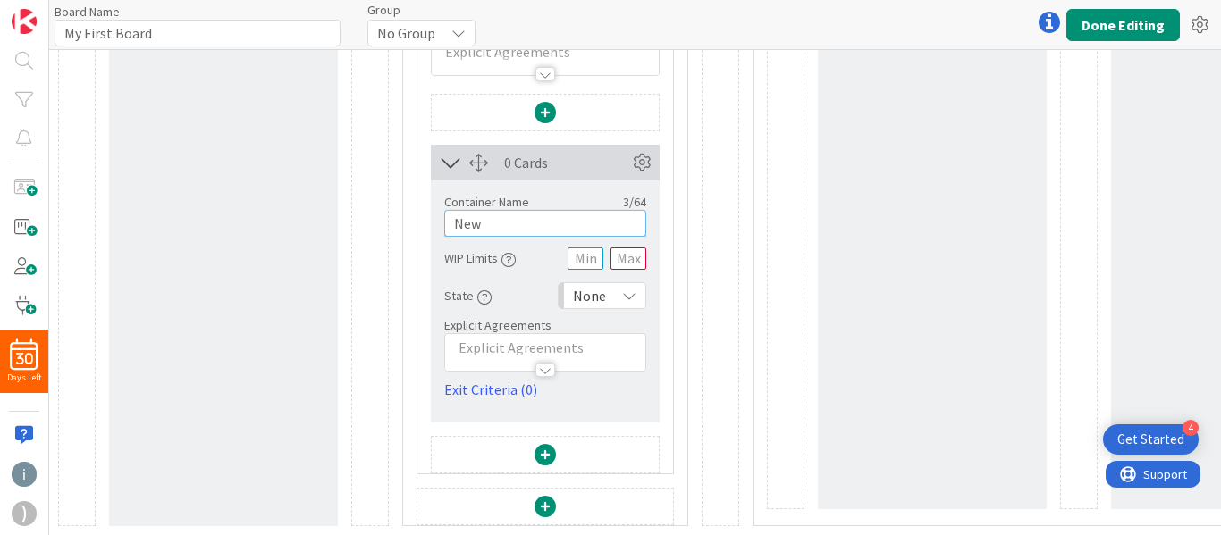
click at [474, 210] on input "New" at bounding box center [545, 223] width 202 height 27
type input "Week 4"
click at [1147, 24] on button "Done Editing" at bounding box center [1122, 25] width 113 height 32
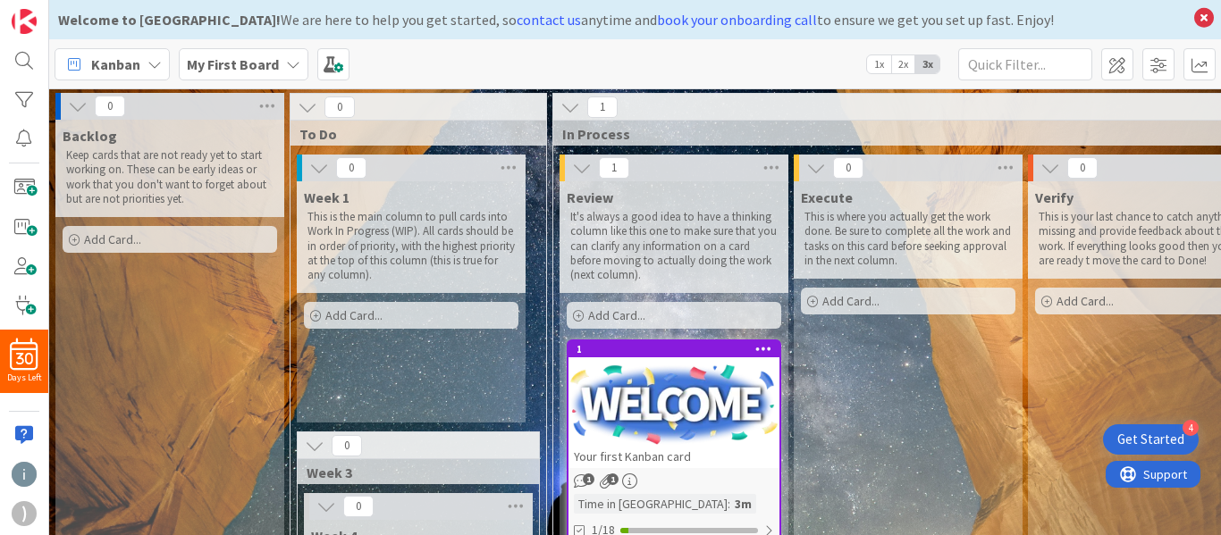
click at [314, 446] on icon at bounding box center [315, 446] width 20 height 20
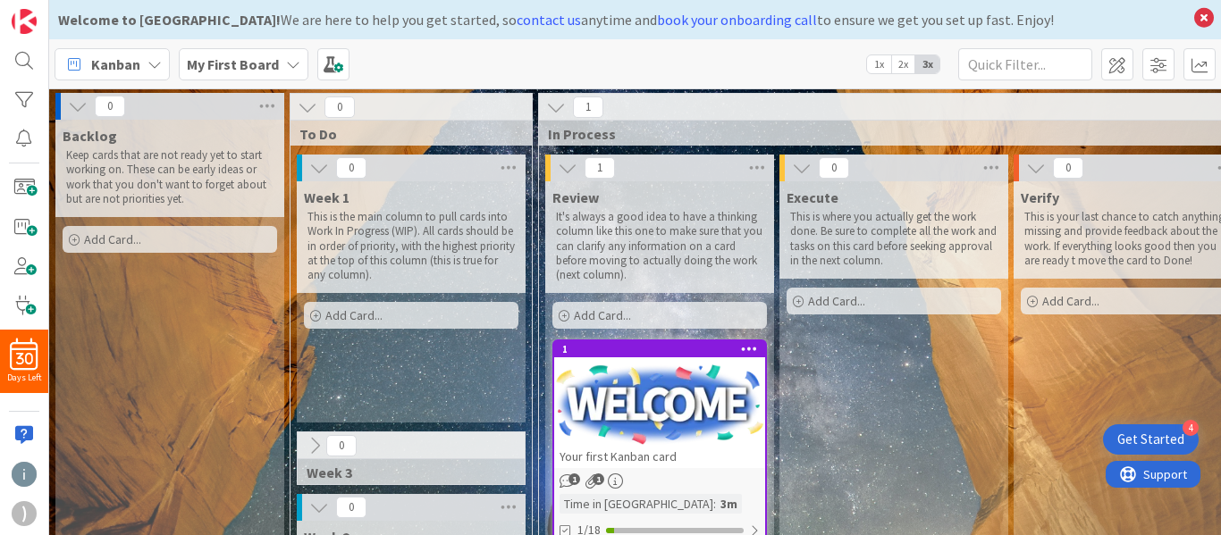
click at [314, 446] on icon at bounding box center [315, 446] width 20 height 20
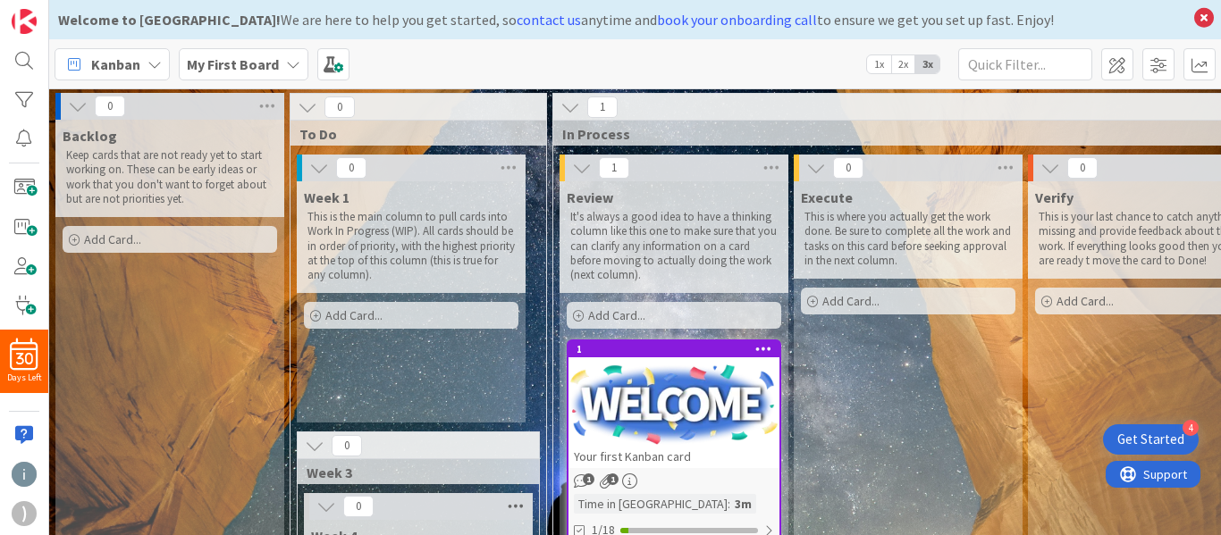
click at [517, 504] on icon at bounding box center [515, 506] width 23 height 27
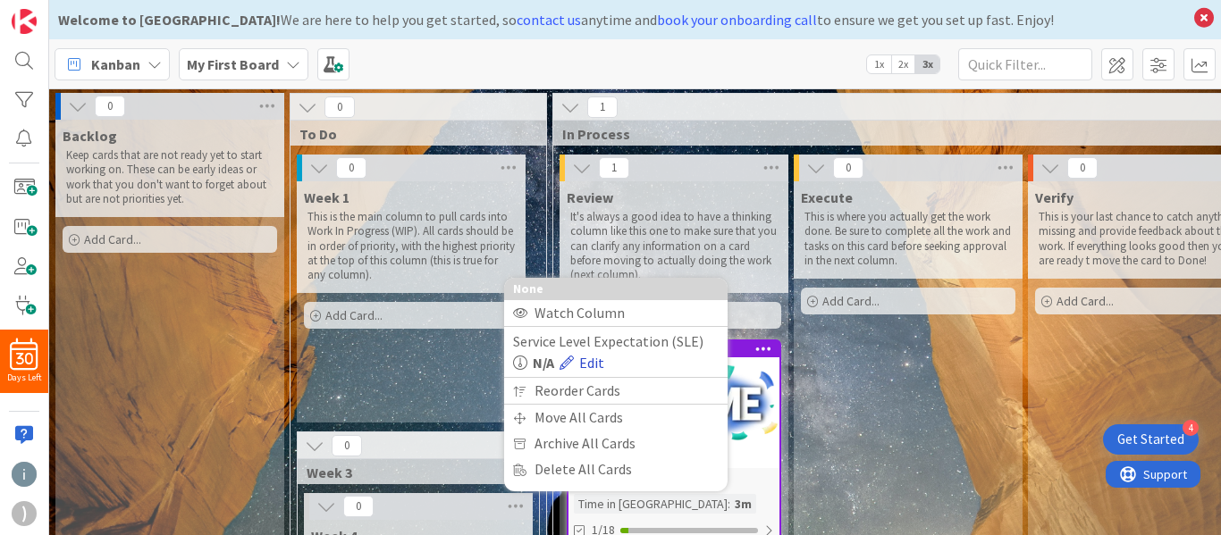
click at [584, 360] on link "Edit" at bounding box center [581, 362] width 45 height 21
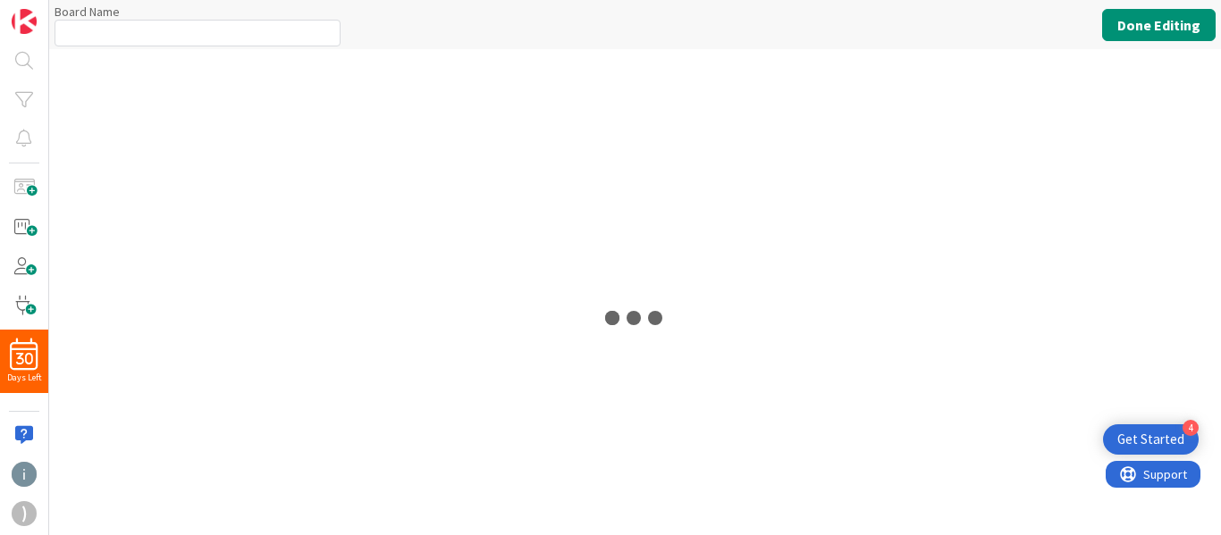
type input "My First Board"
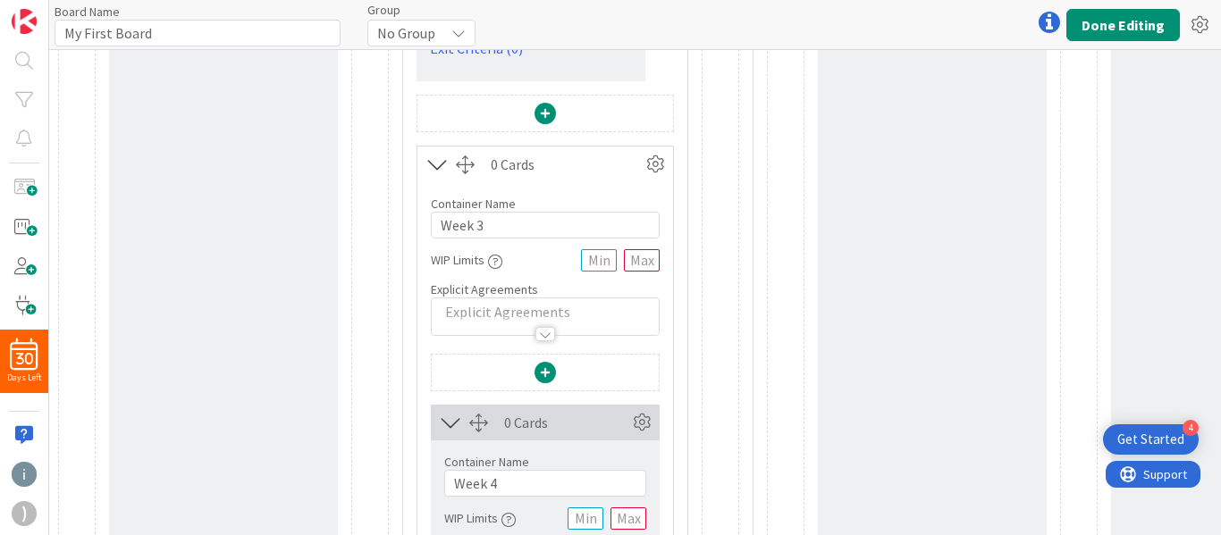
scroll to position [518, 0]
click at [492, 224] on input "Week 3" at bounding box center [545, 221] width 229 height 27
type input "Week 2"
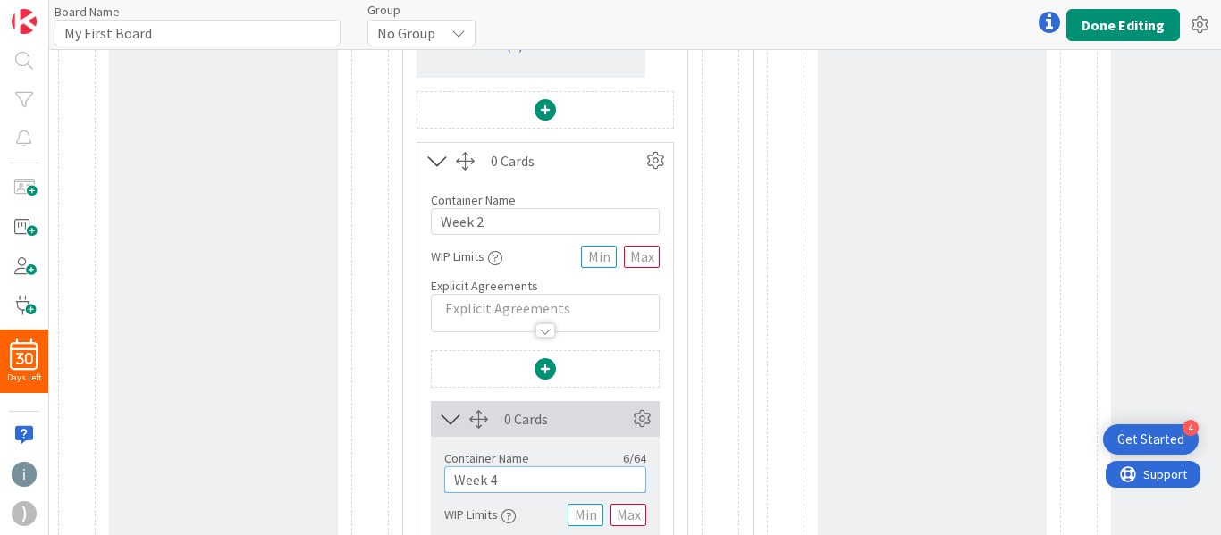
click at [515, 483] on input "Week 4" at bounding box center [545, 479] width 202 height 27
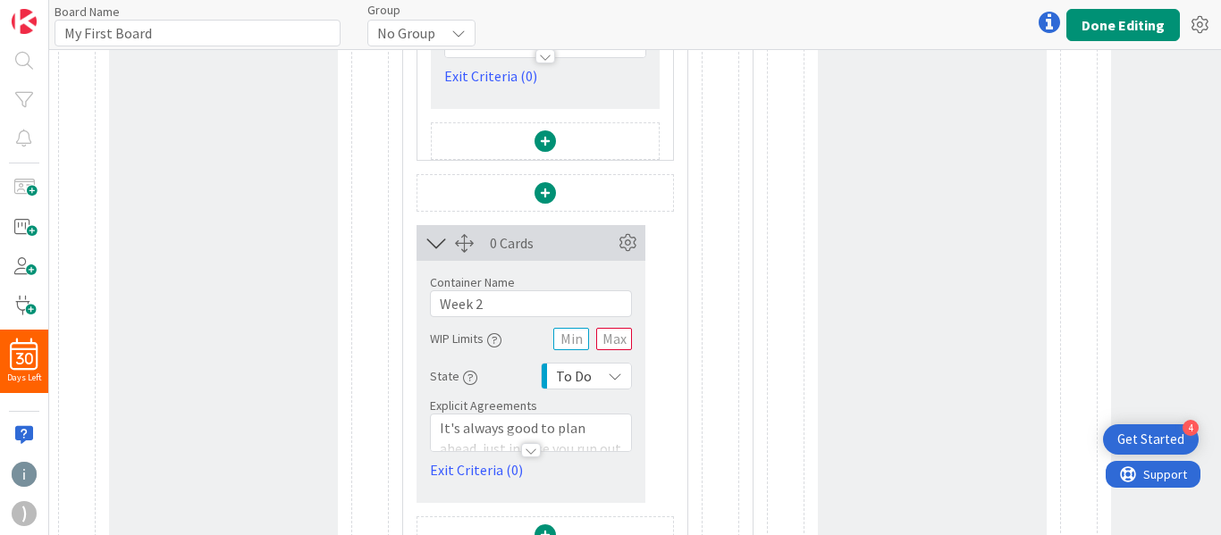
scroll to position [1130, 0]
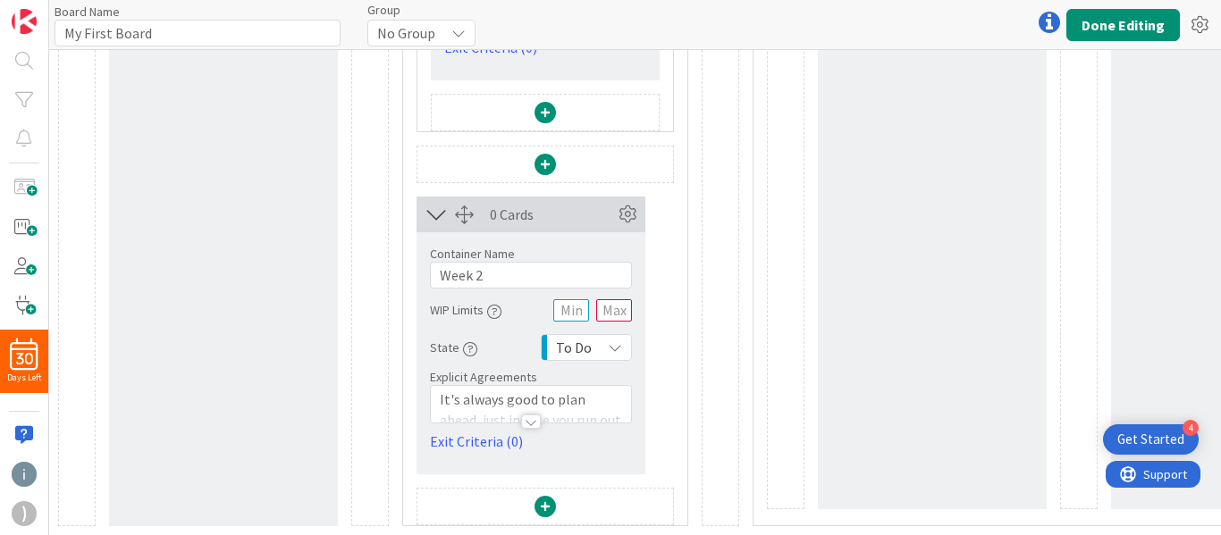
type input "Week 3"
click at [489, 265] on input "Week 2" at bounding box center [531, 275] width 202 height 27
type input "Week 4"
click at [1114, 21] on button "Done Editing" at bounding box center [1122, 25] width 113 height 32
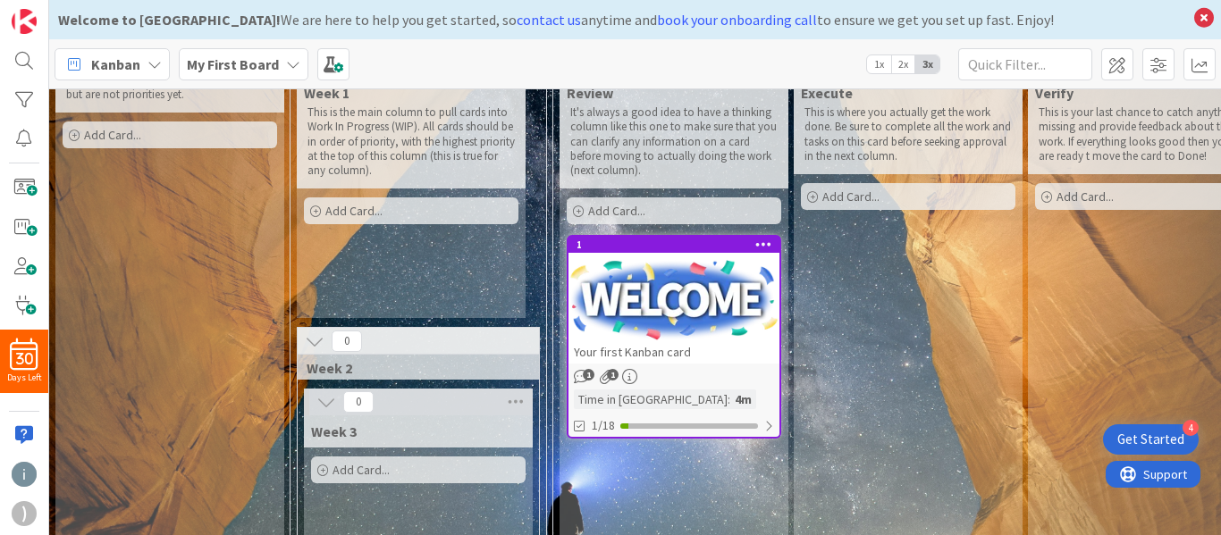
scroll to position [103, 0]
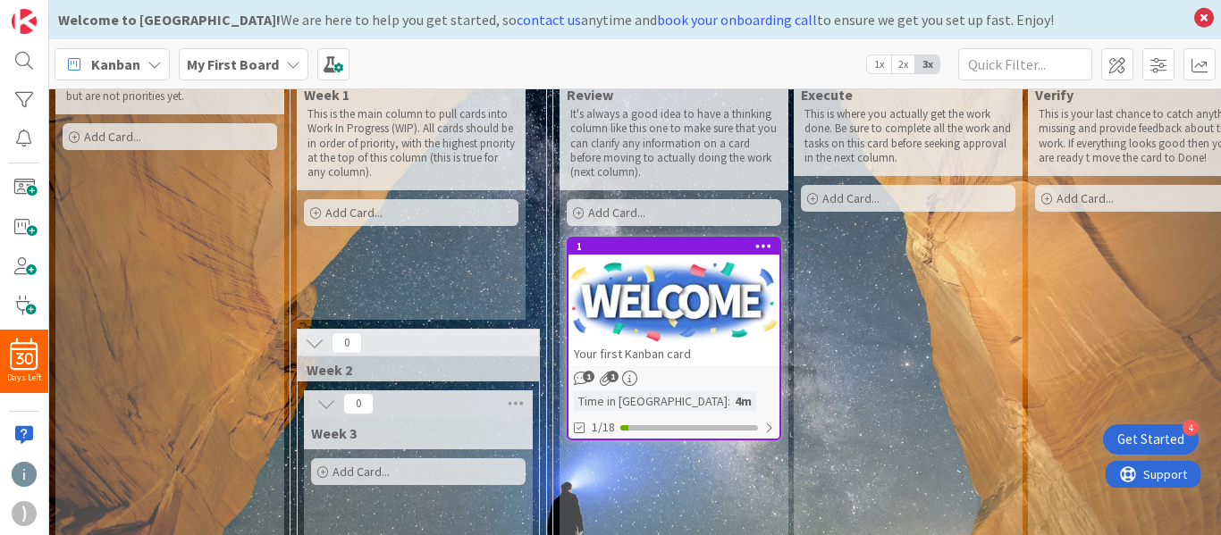
click at [309, 344] on icon at bounding box center [315, 343] width 20 height 20
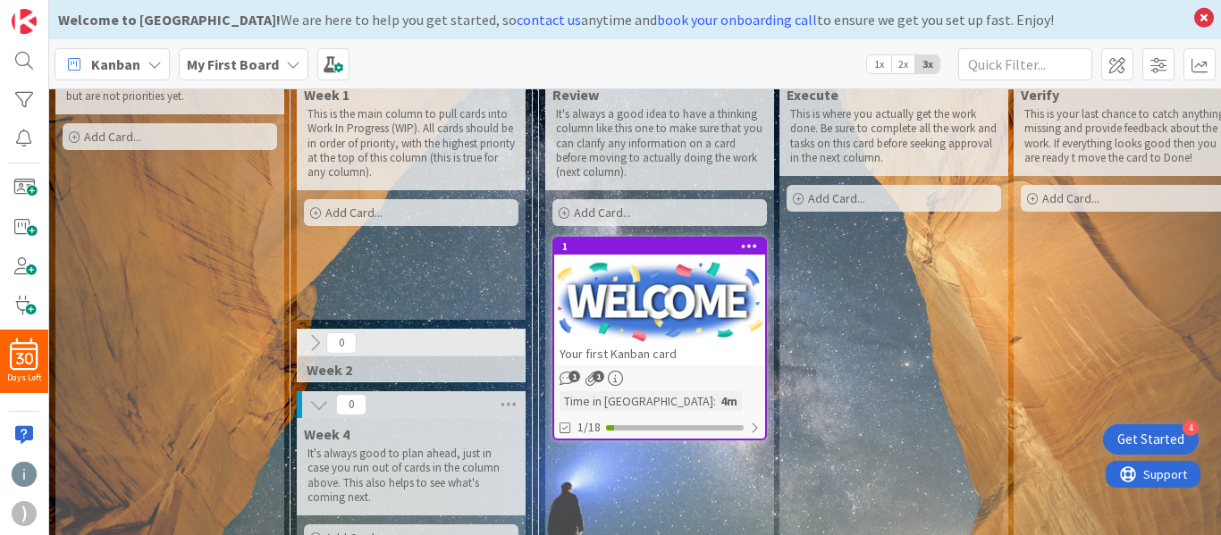
click at [309, 344] on icon at bounding box center [315, 343] width 20 height 20
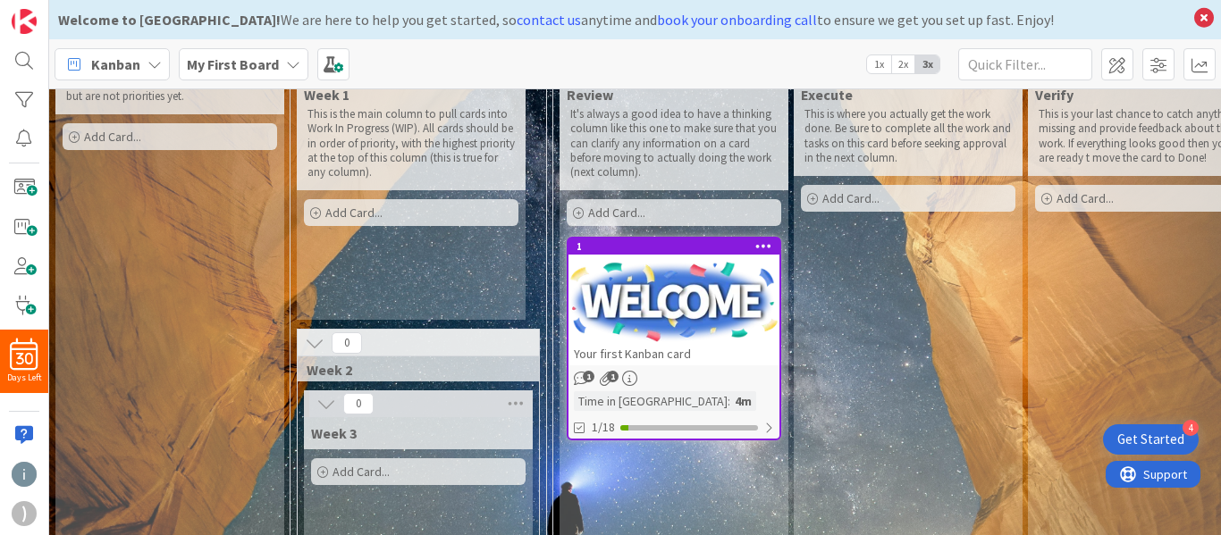
click at [490, 361] on span "Week 2" at bounding box center [412, 370] width 210 height 18
click at [509, 399] on icon at bounding box center [515, 404] width 23 height 27
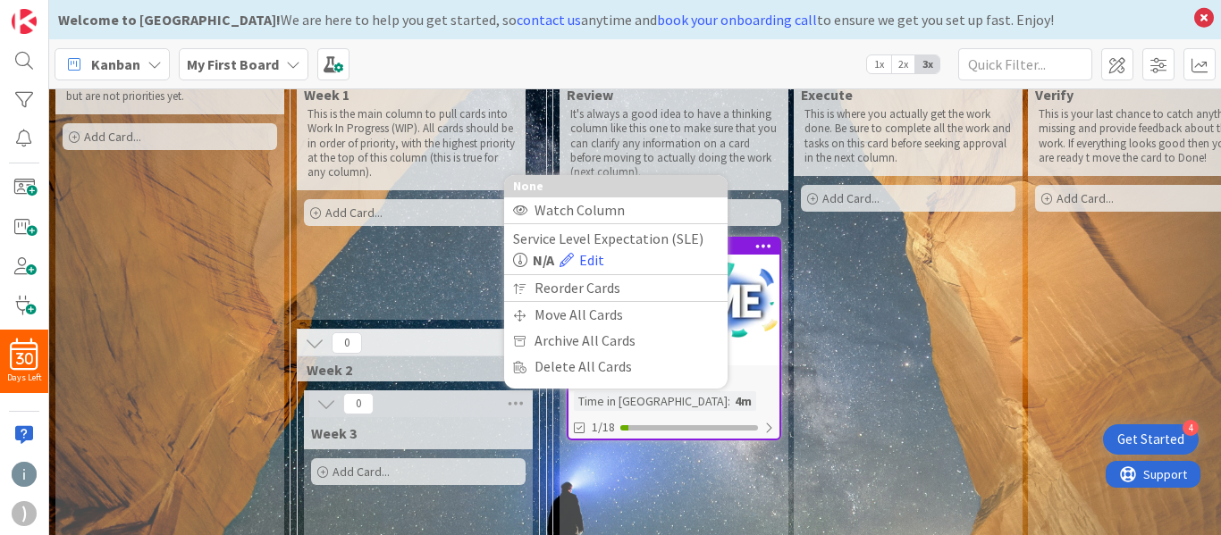
click at [402, 251] on div "Week 1 This is the main column to pull cards into Work In Progress (WIP). All c…" at bounding box center [411, 199] width 229 height 241
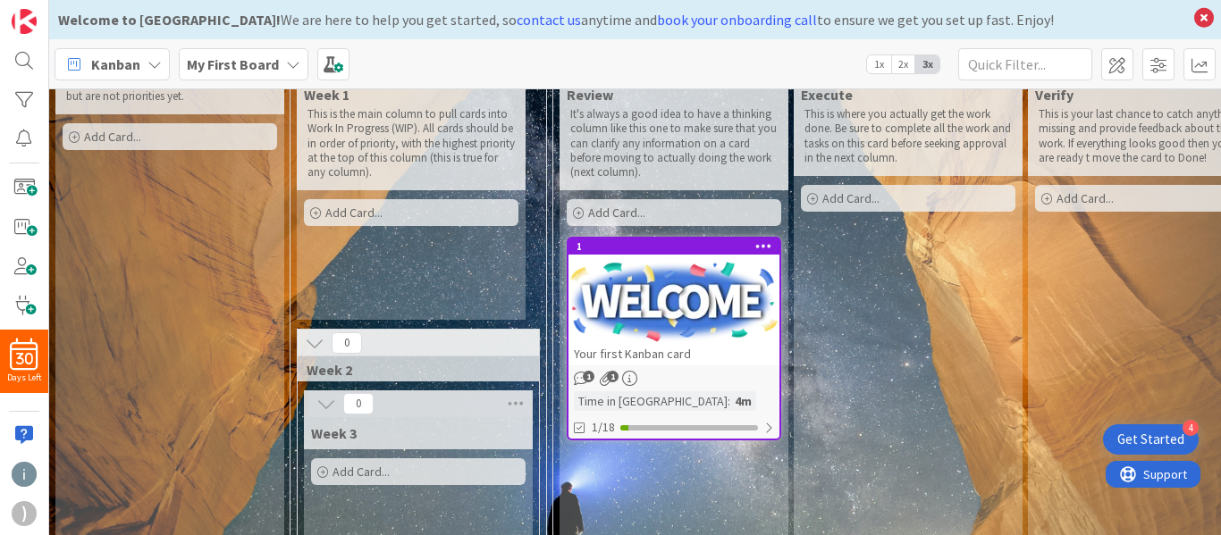
click at [401, 369] on span "Week 2" at bounding box center [412, 370] width 210 height 18
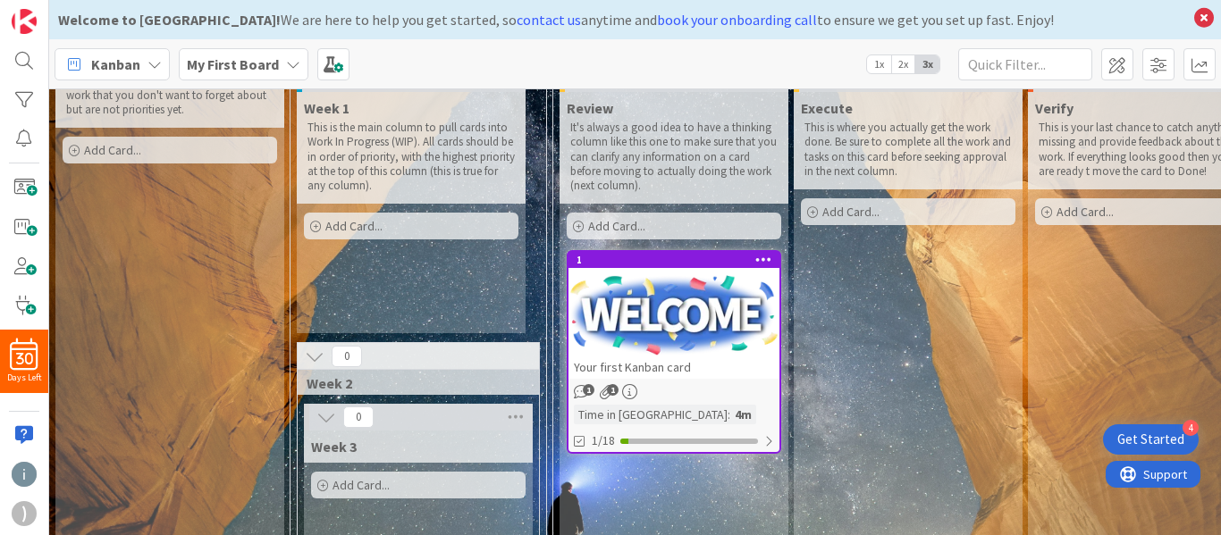
scroll to position [127, 0]
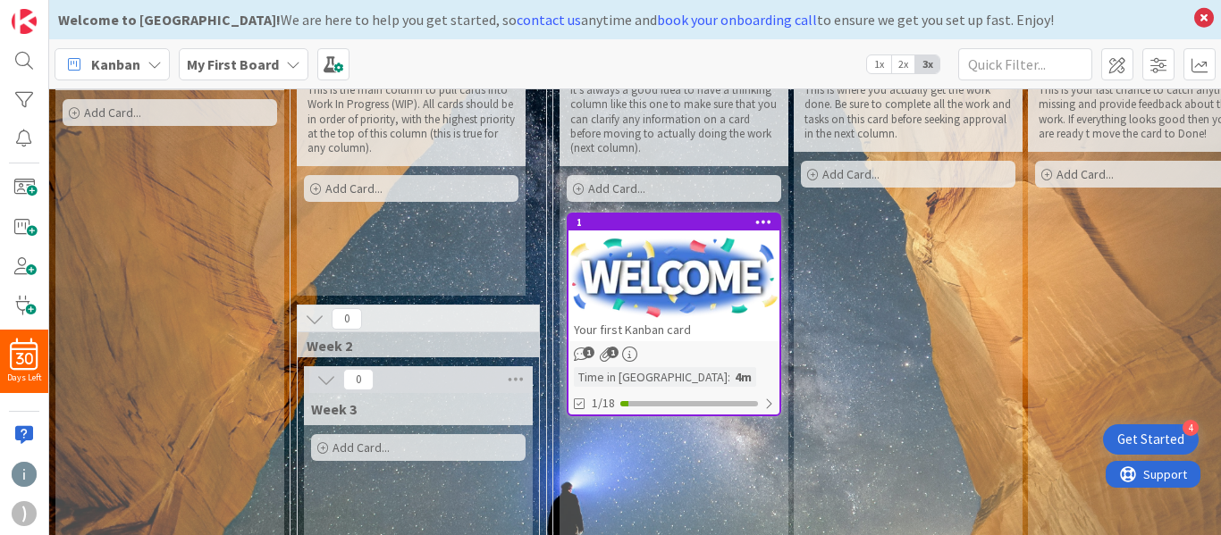
click at [433, 321] on div "0" at bounding box center [418, 319] width 241 height 27
click at [323, 324] on icon at bounding box center [315, 319] width 20 height 20
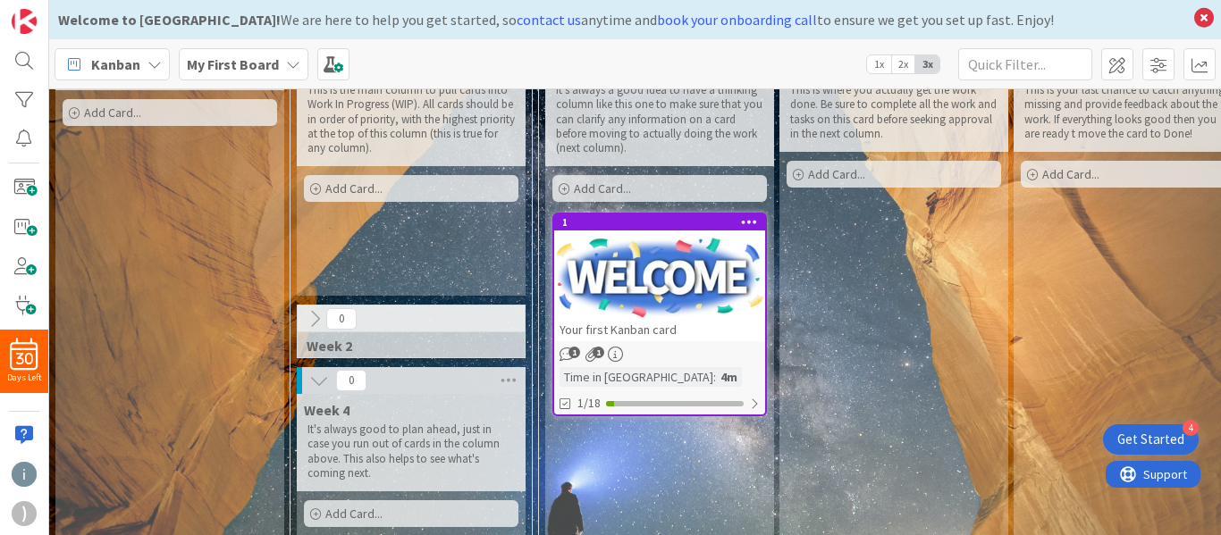
click at [338, 343] on span "Week 2" at bounding box center [405, 346] width 196 height 18
click at [366, 342] on span "Week 2" at bounding box center [405, 346] width 196 height 18
click at [364, 343] on span "Week 2" at bounding box center [405, 346] width 196 height 18
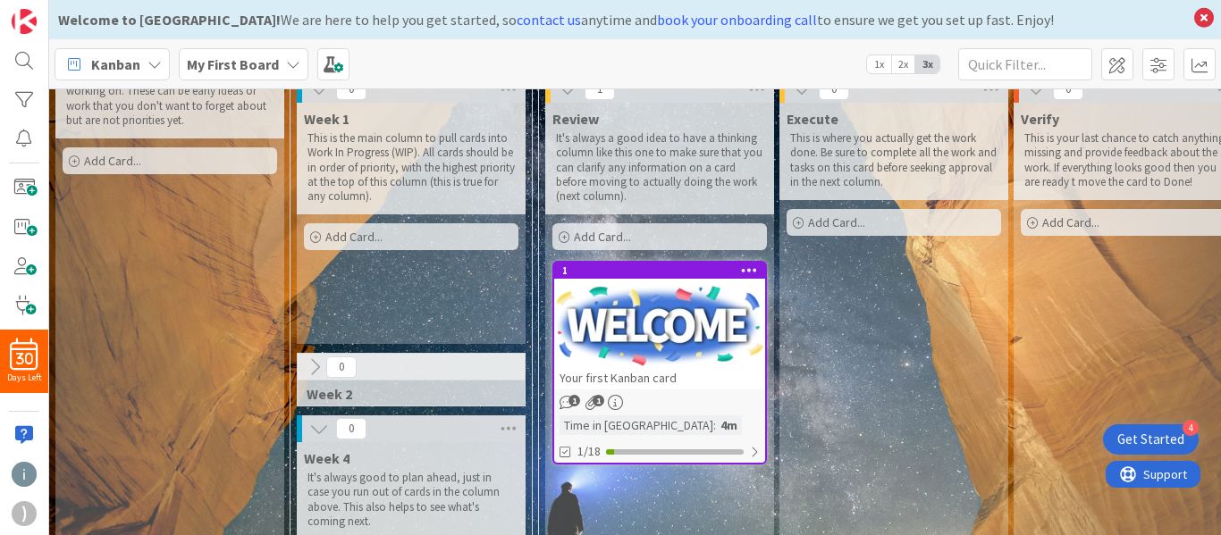
scroll to position [81, 0]
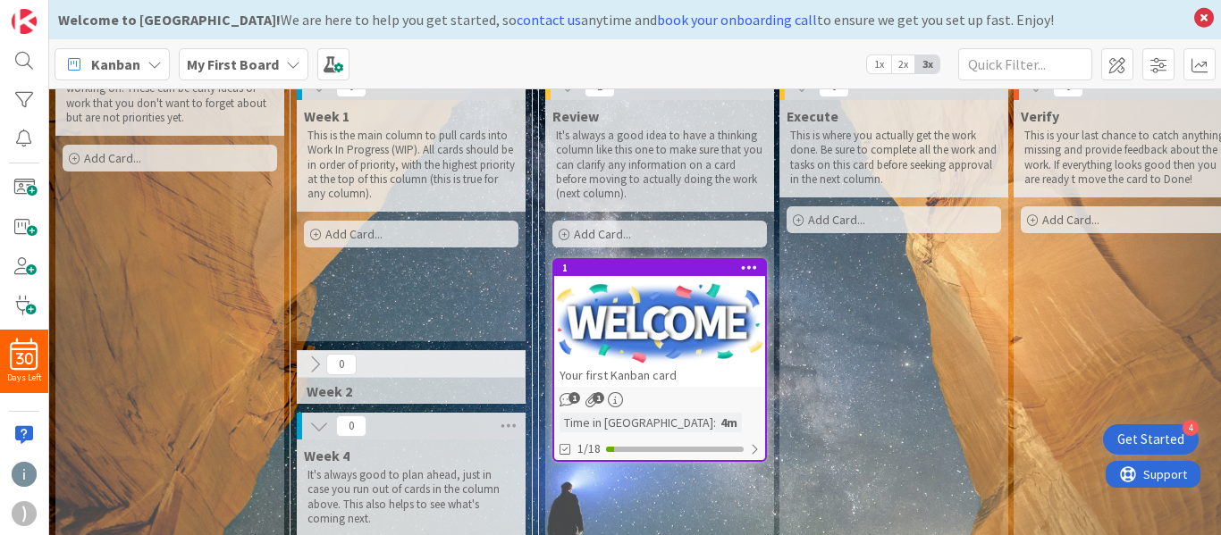
click at [321, 366] on icon at bounding box center [315, 365] width 20 height 20
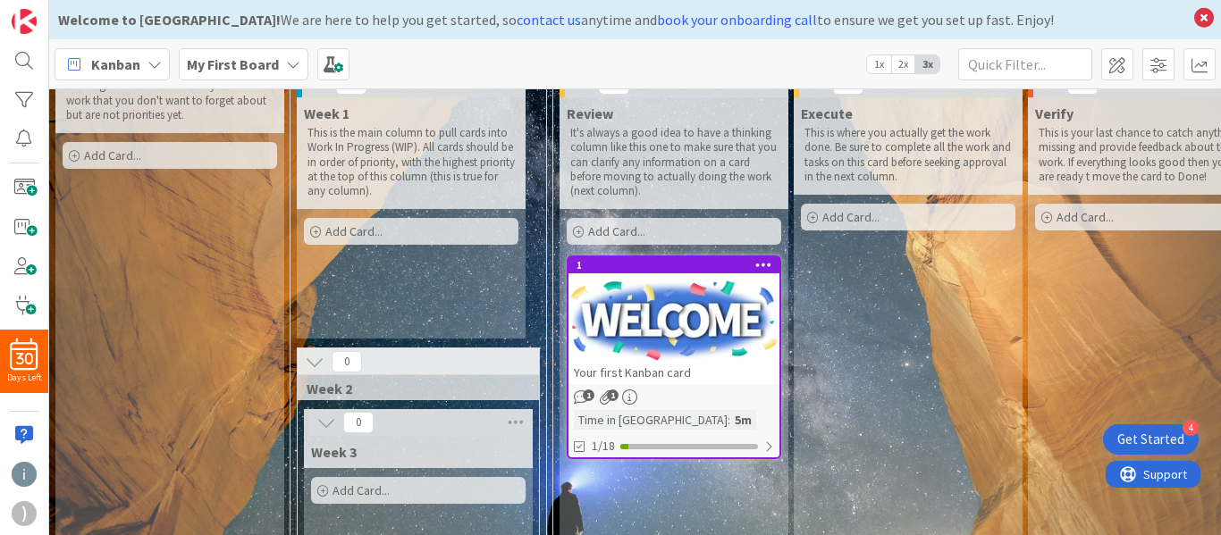
scroll to position [152, 0]
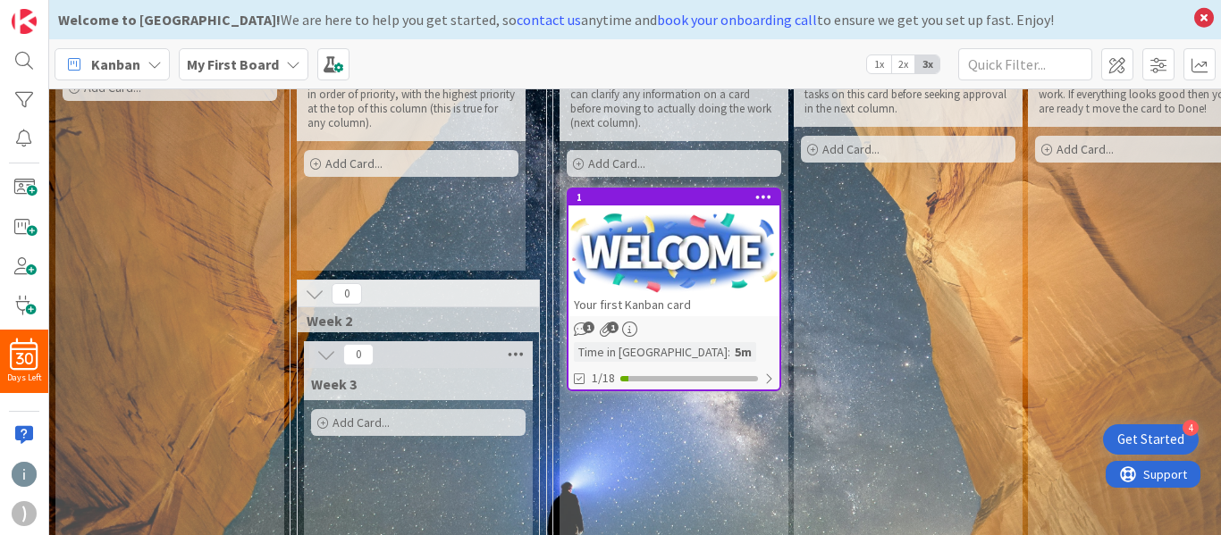
click at [522, 360] on icon at bounding box center [515, 354] width 23 height 27
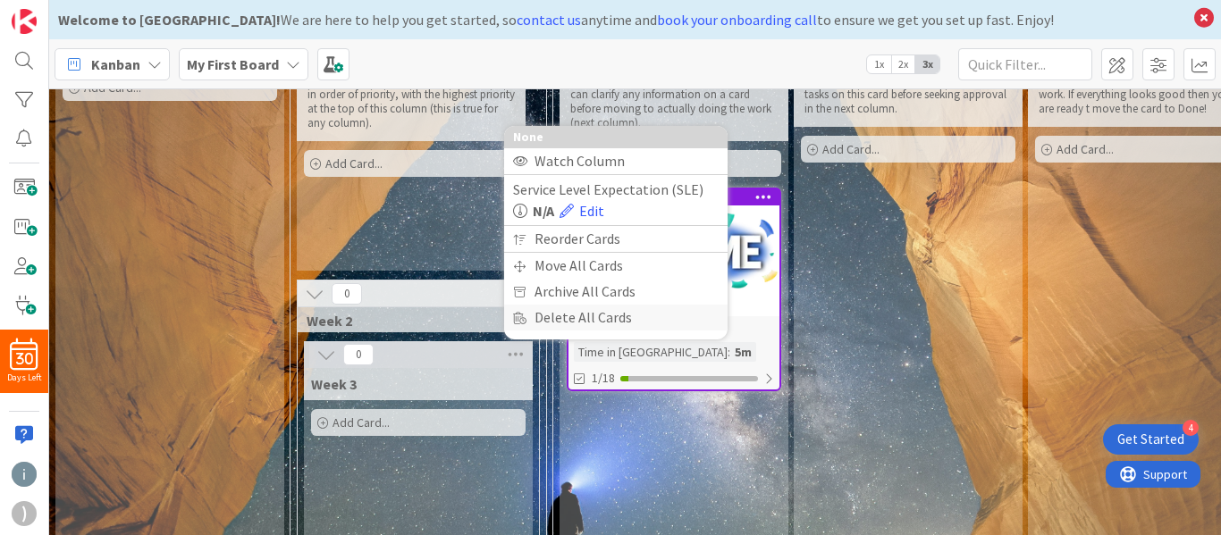
click at [563, 320] on div "Delete All Cards" at bounding box center [615, 318] width 223 height 26
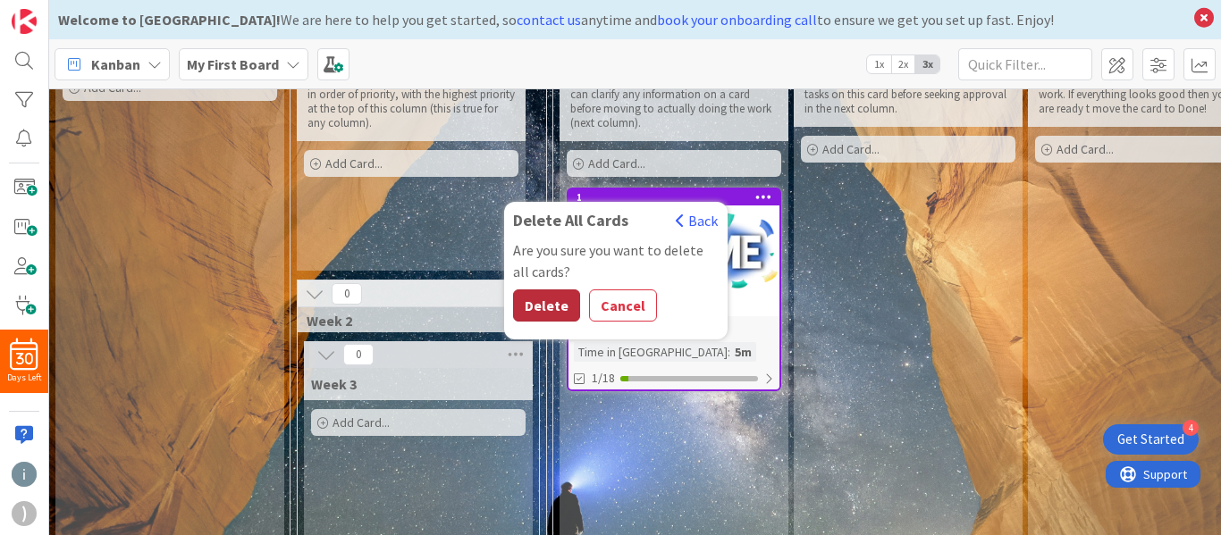
click at [550, 295] on button "Delete" at bounding box center [546, 306] width 67 height 32
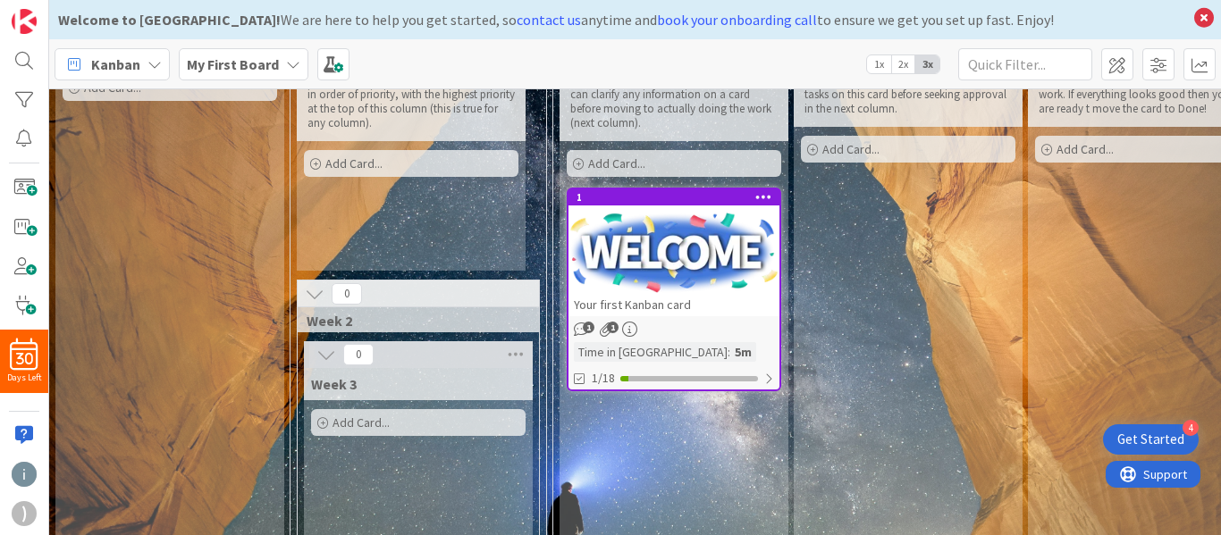
click at [545, 349] on div "0 To Do 0 Week 1 This is the main column to pull cards into Work In Progress (W…" at bounding box center [418, 423] width 257 height 965
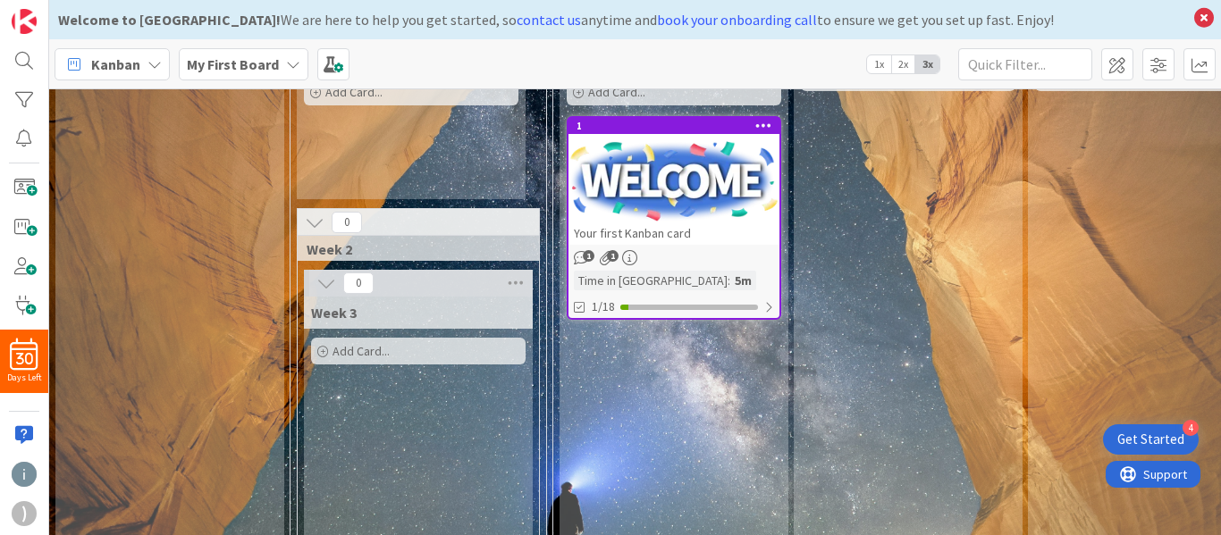
scroll to position [217, 0]
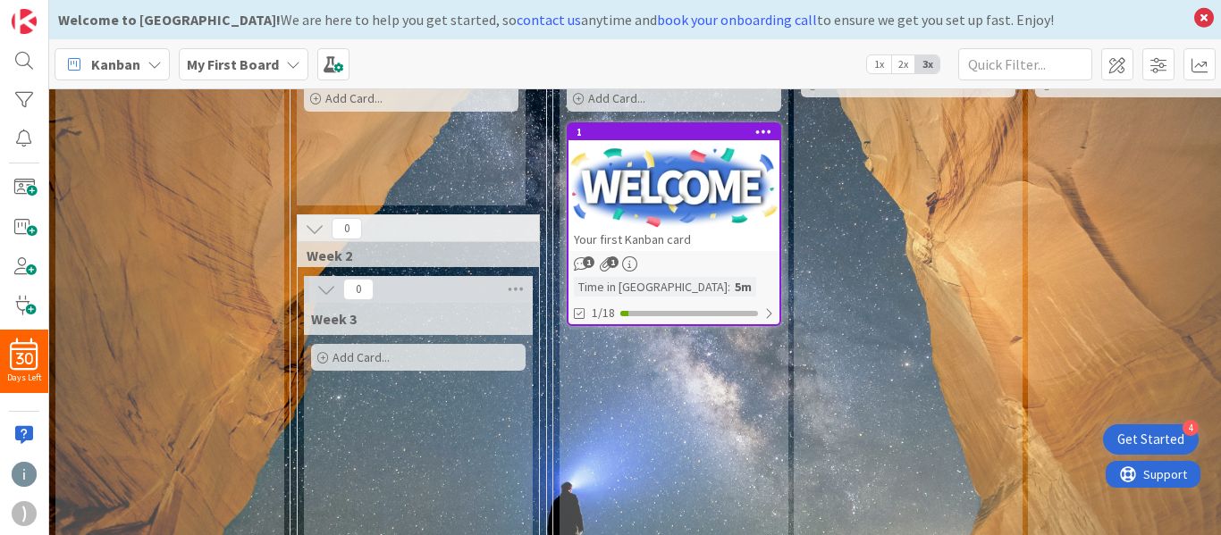
click at [310, 229] on icon at bounding box center [315, 229] width 20 height 20
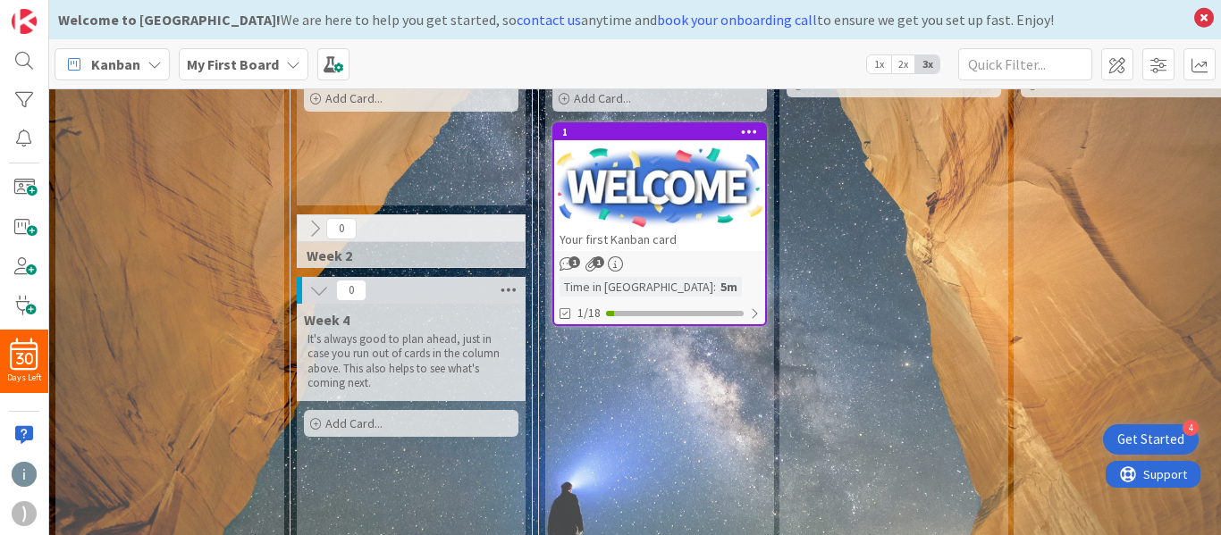
click at [505, 290] on icon at bounding box center [508, 290] width 23 height 27
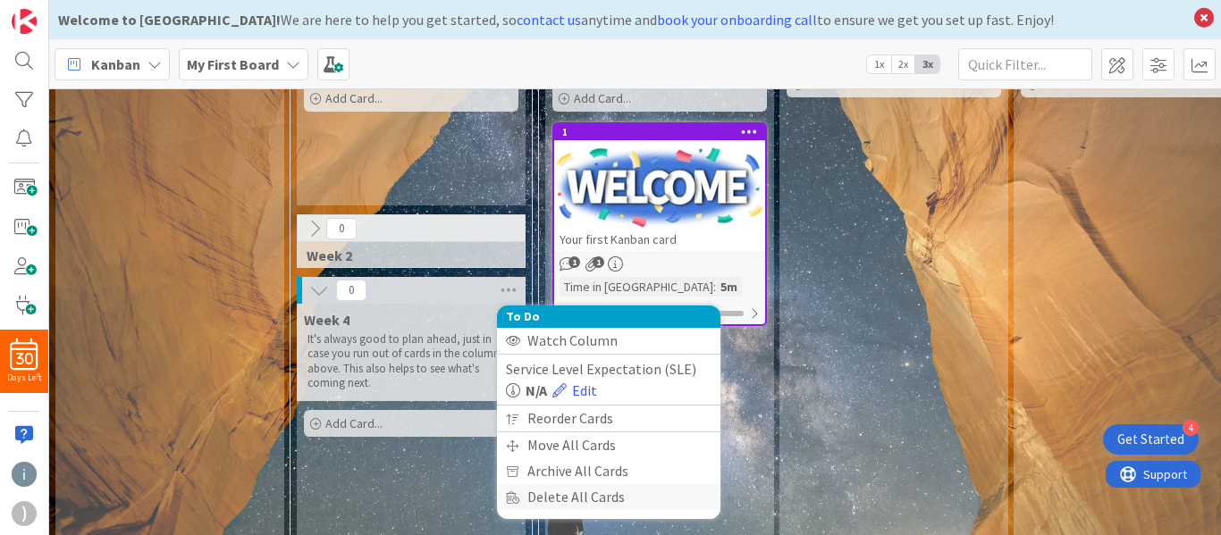
click at [602, 492] on div "Delete All Cards" at bounding box center [608, 497] width 223 height 26
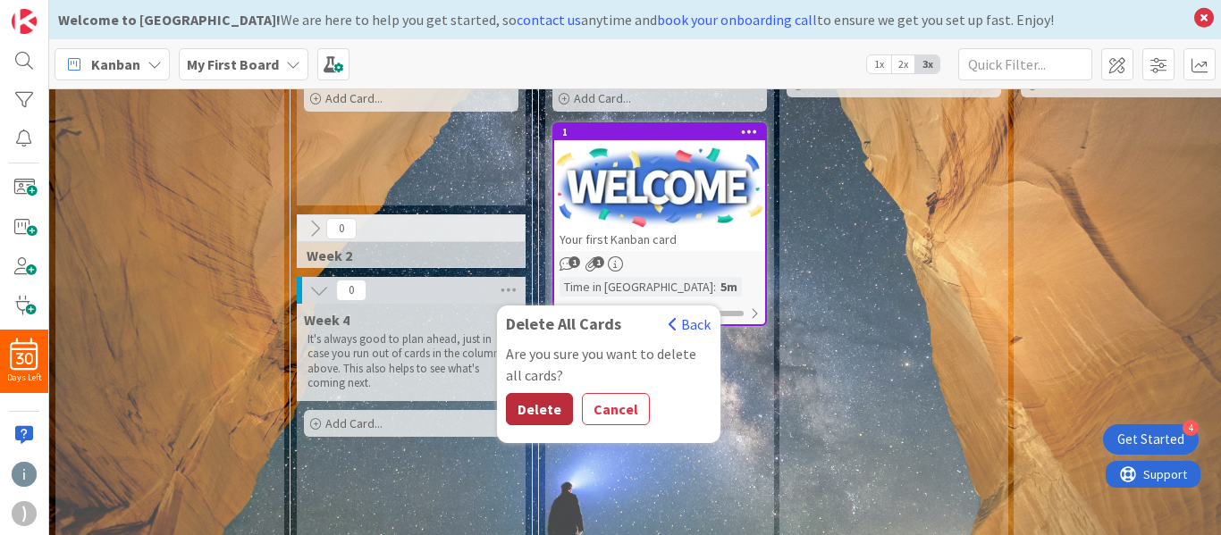
click at [550, 421] on button "Delete" at bounding box center [539, 409] width 67 height 32
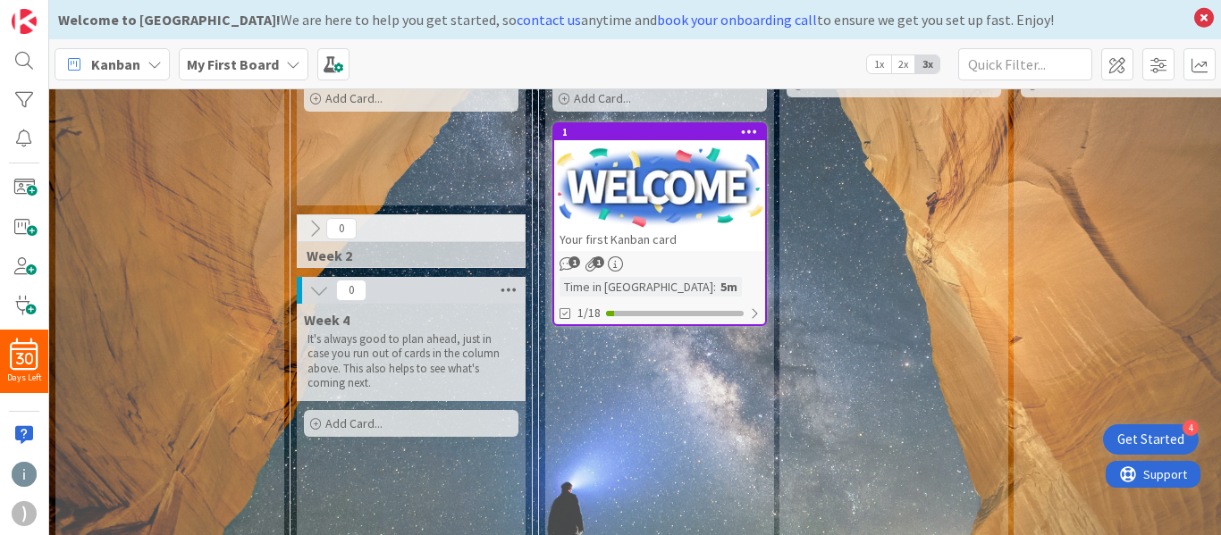
click at [511, 292] on icon at bounding box center [508, 290] width 23 height 27
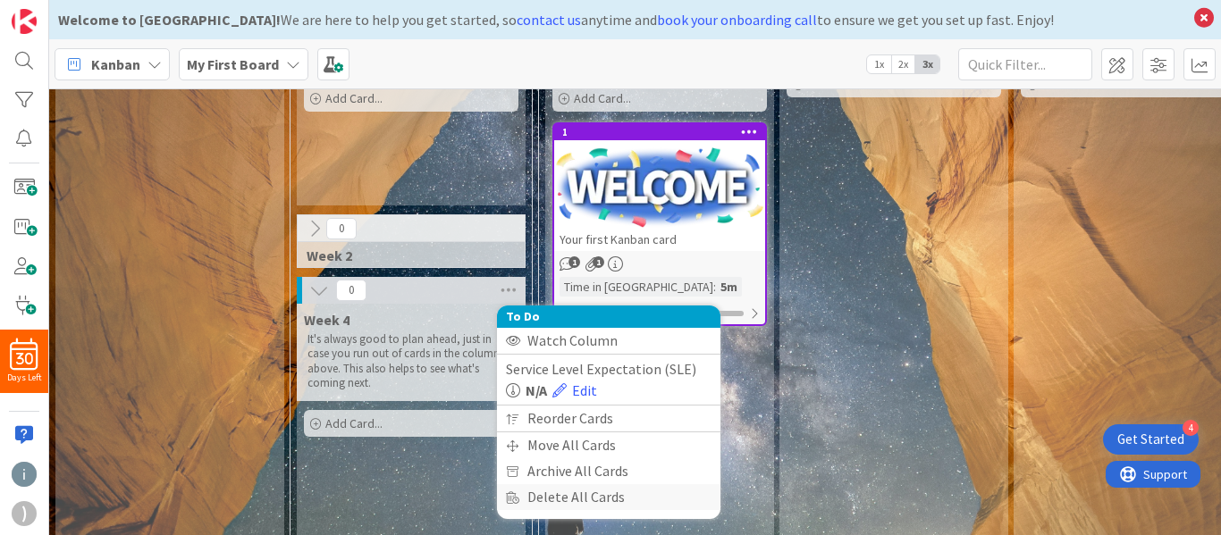
click at [626, 500] on div "Delete All Cards" at bounding box center [608, 497] width 223 height 26
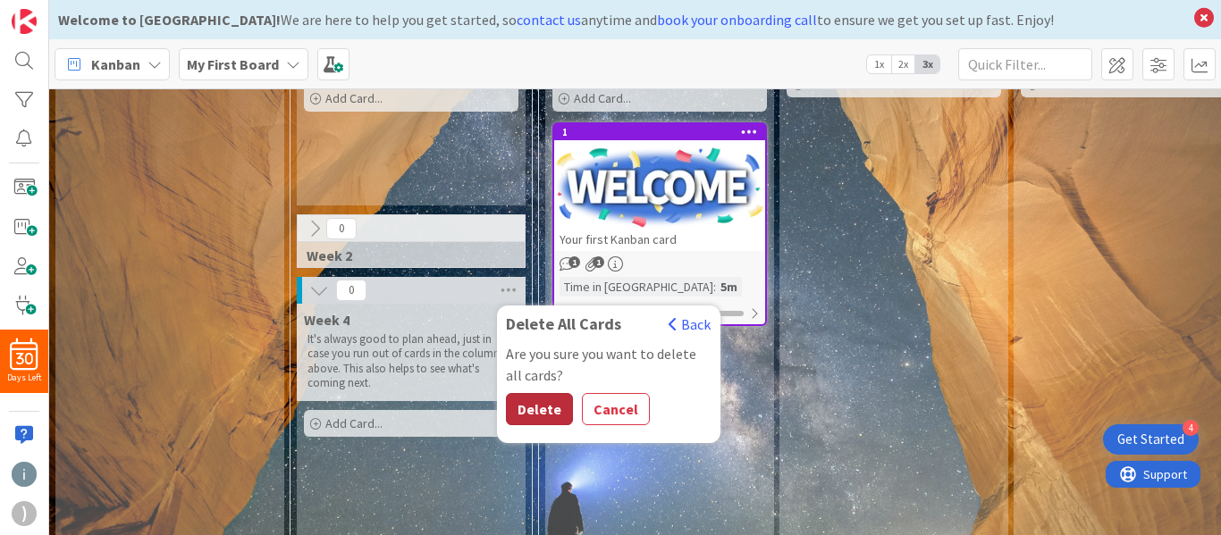
click at [542, 409] on button "Delete" at bounding box center [539, 409] width 67 height 32
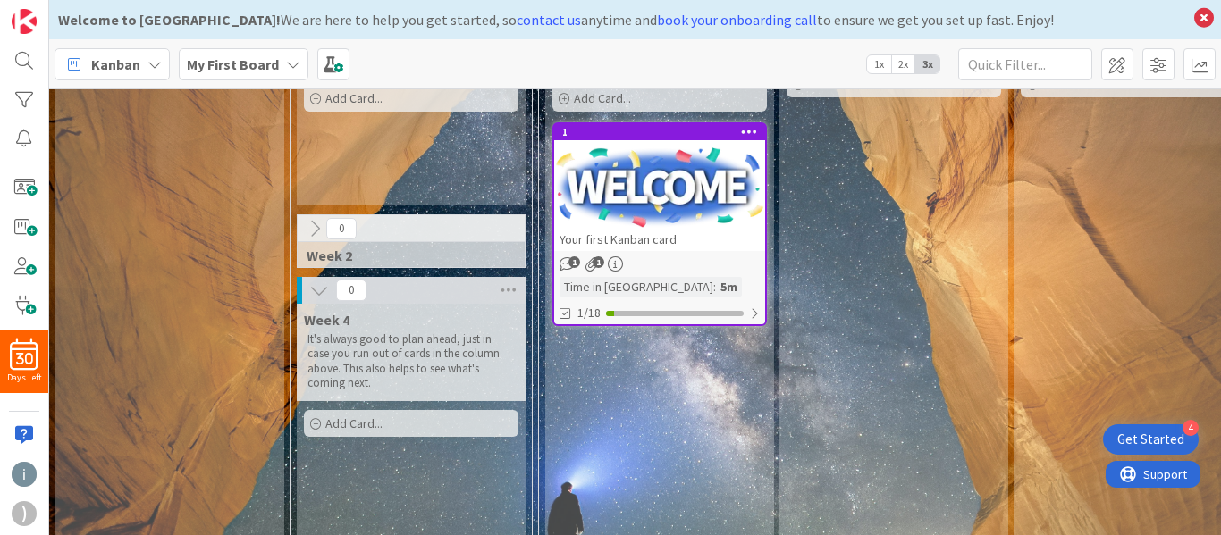
click at [497, 479] on div "Week 4 It's always good to plan ahead, just in case you run out of cards in the…" at bounding box center [411, 424] width 229 height 241
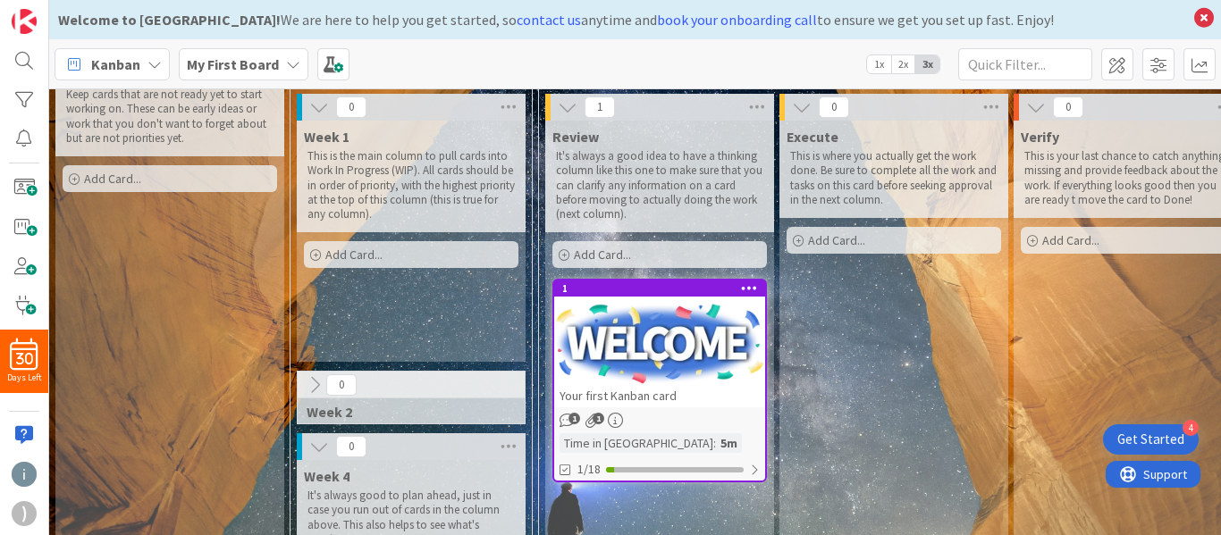
scroll to position [0, 0]
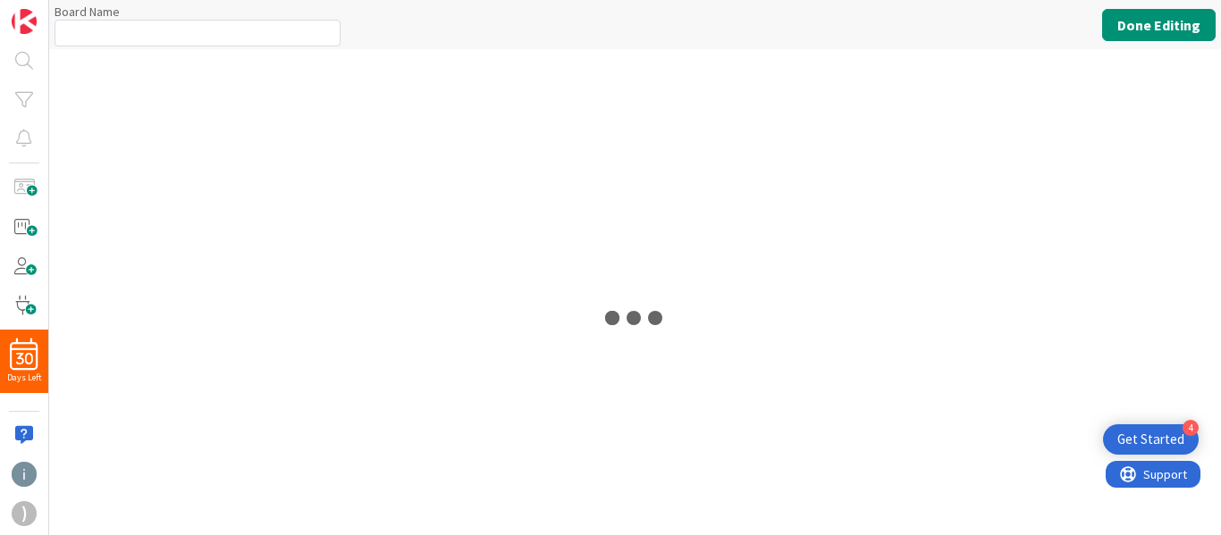
type input "My First Board"
